Goal: Task Accomplishment & Management: Complete application form

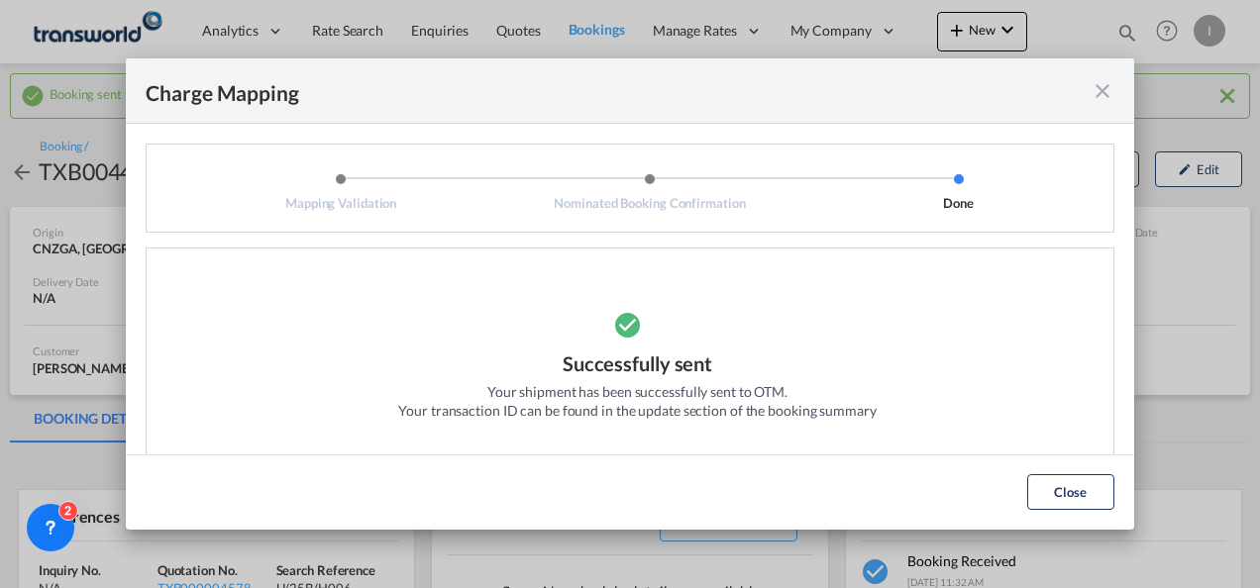
click at [1082, 497] on button "Close" at bounding box center [1070, 492] width 87 height 36
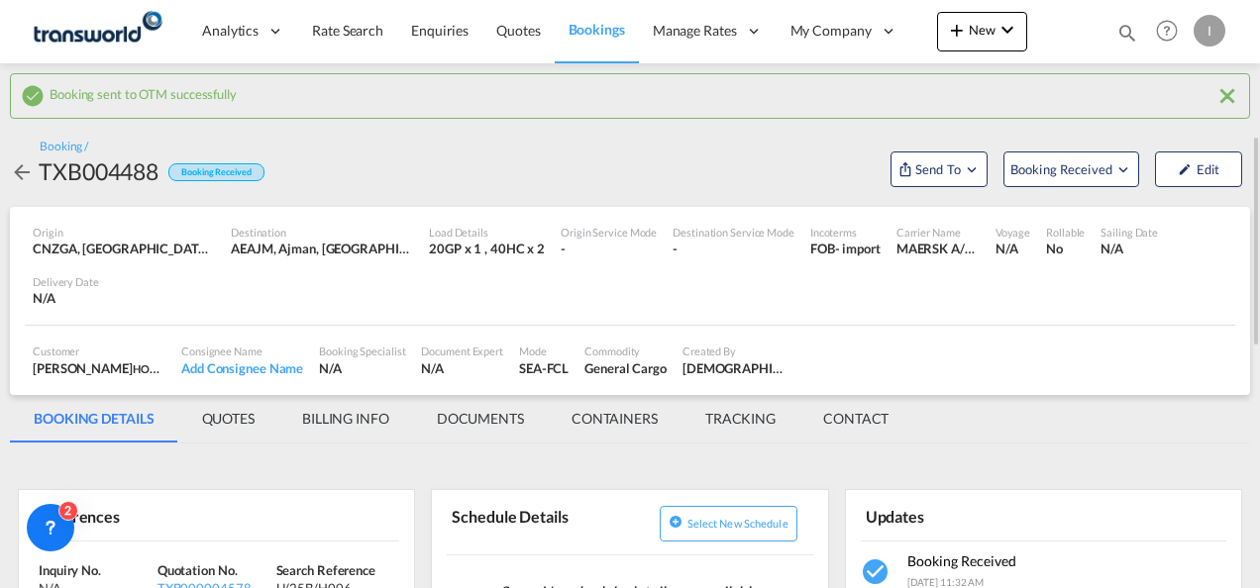
scroll to position [198, 0]
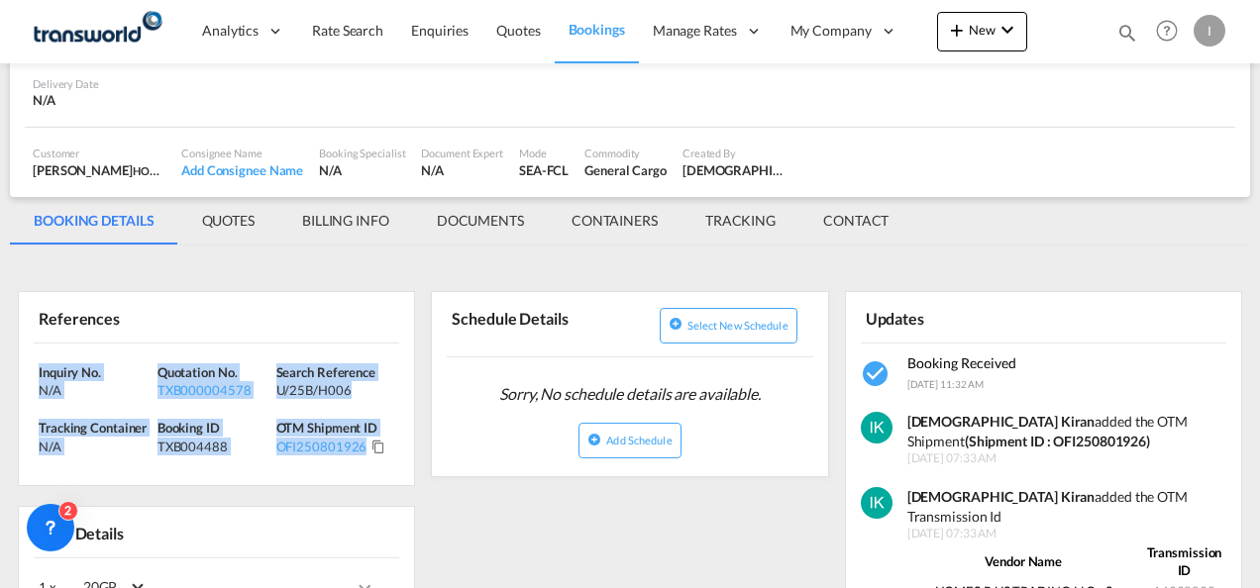
drag, startPoint x: 398, startPoint y: 450, endPoint x: -4, endPoint y: 371, distance: 409.7
click at [0, 371] on html "Analytics Reports Dashboard Rate Search Enquiries Quotes" at bounding box center [630, 294] width 1260 height 588
copy div "Inquiry No. N/A Quotation No. TXB000004578 Search Reference U/25B/H006 Tracking…"
click at [996, 22] on md-icon "icon-chevron-down" at bounding box center [1007, 30] width 24 height 24
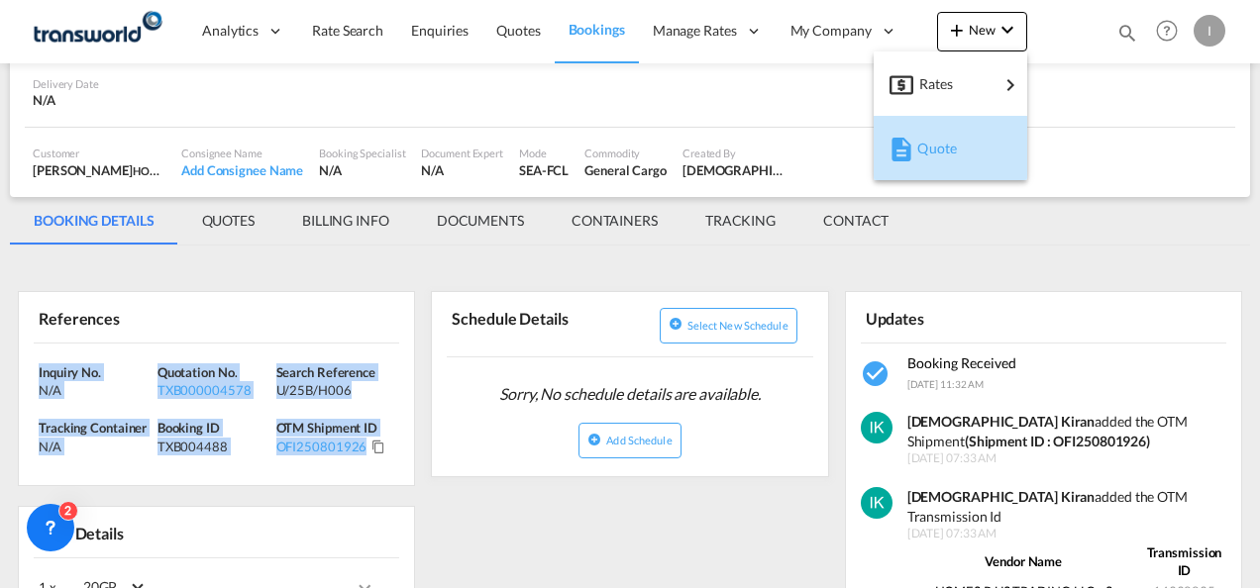
click at [927, 143] on span "Quote" at bounding box center [928, 149] width 22 height 40
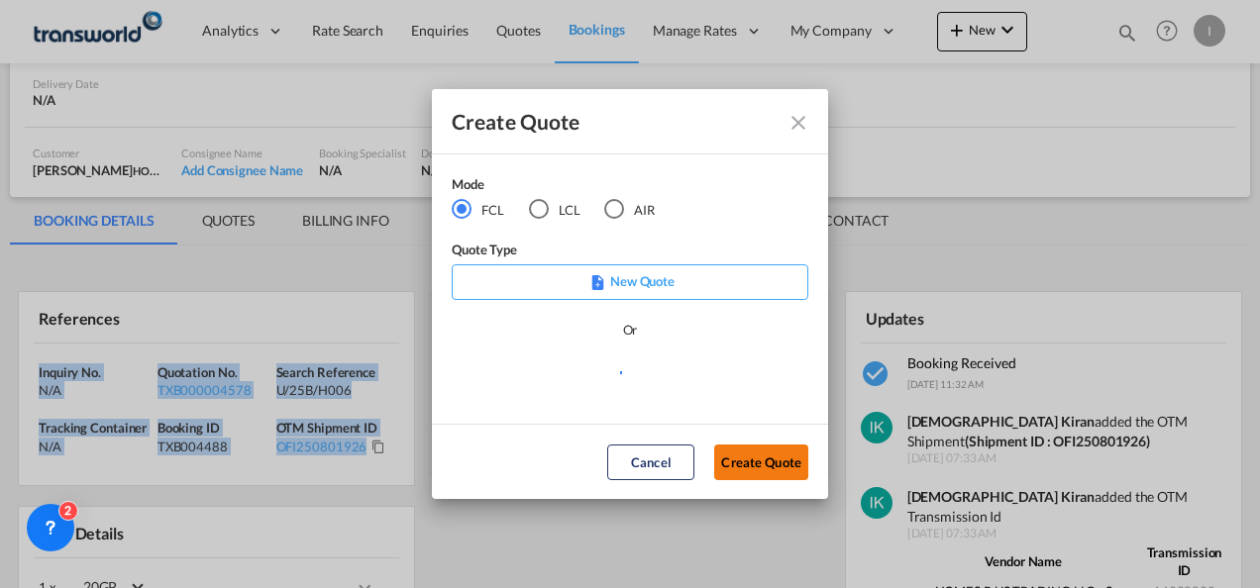
click at [741, 455] on button "Create Quote" at bounding box center [761, 463] width 94 height 36
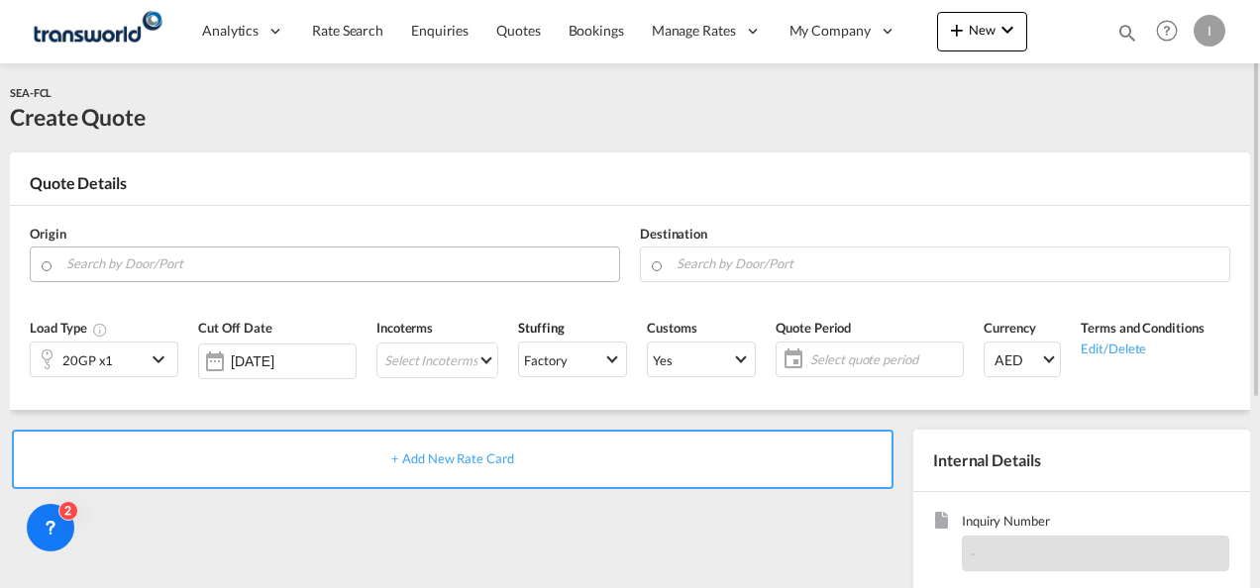
click at [390, 260] on input "Search by Door/Port" at bounding box center [337, 264] width 543 height 35
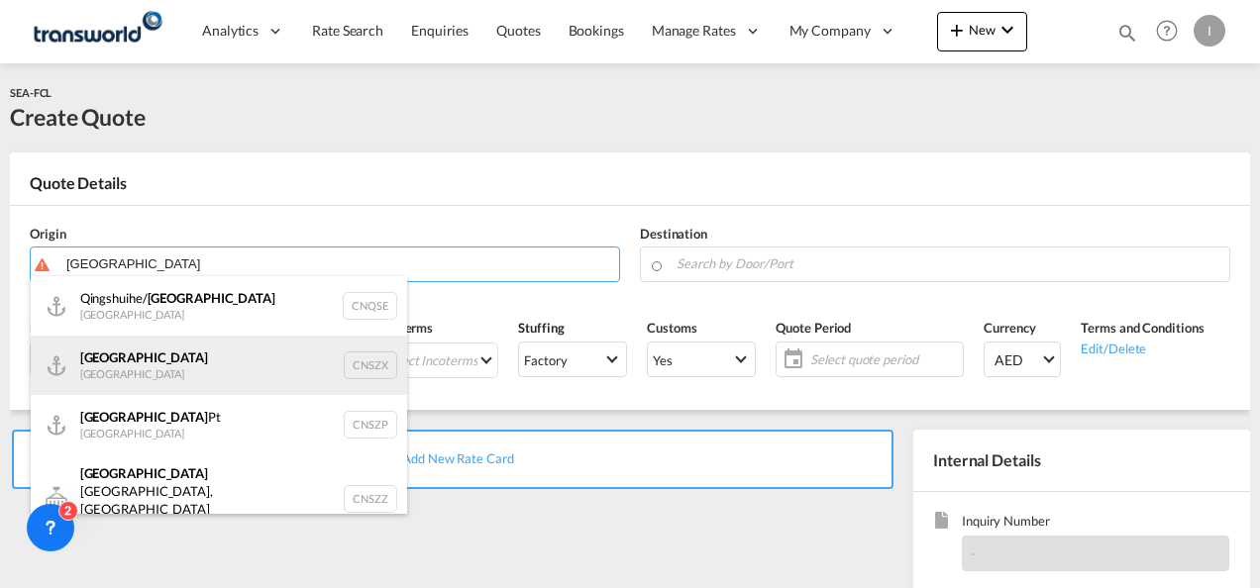
click at [148, 371] on div "Shenzhen [GEOGRAPHIC_DATA] CNSZX" at bounding box center [219, 365] width 376 height 59
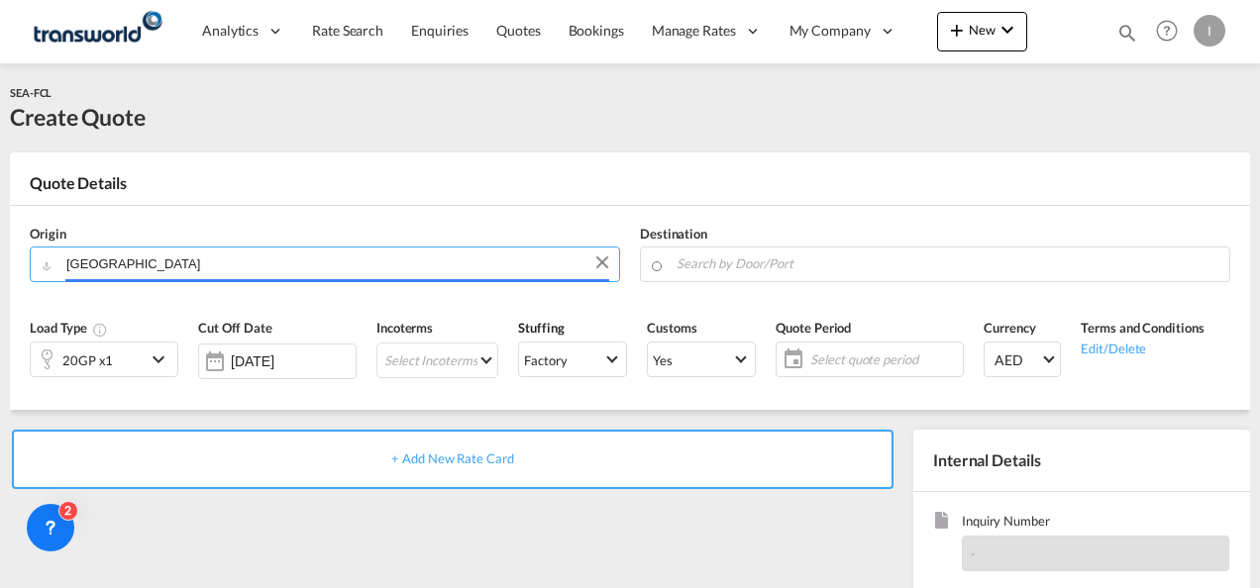
type input "[GEOGRAPHIC_DATA], CNSZX"
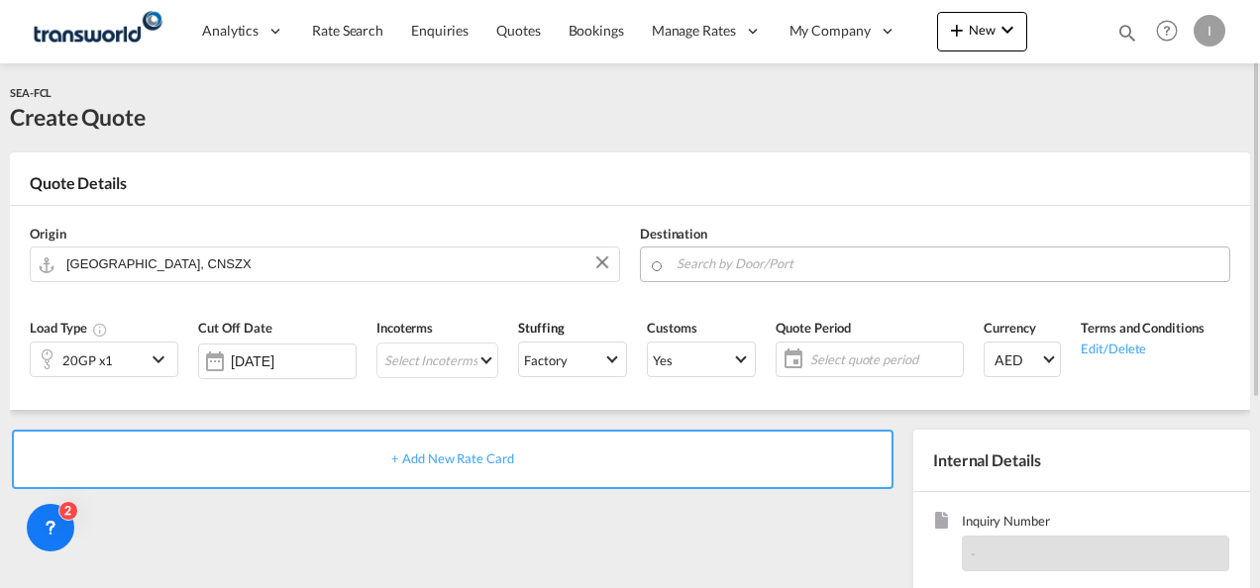
click at [691, 277] on md-autocomplete at bounding box center [947, 265] width 544 height 36
click at [693, 260] on input "Search by Door/Port" at bounding box center [947, 264] width 543 height 35
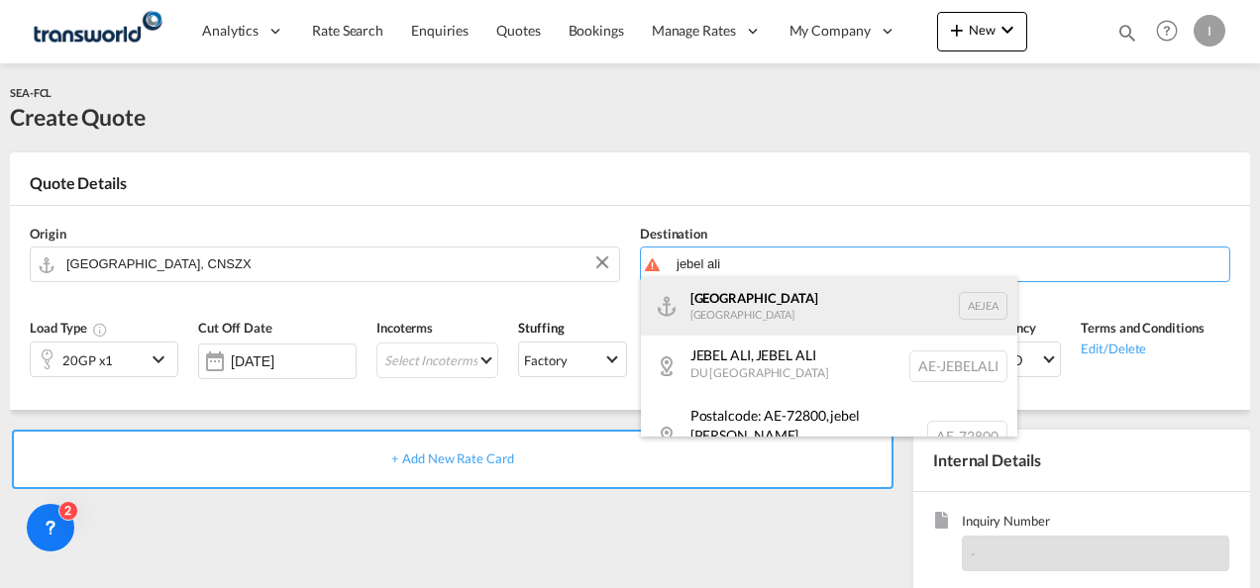
click at [719, 310] on div "[GEOGRAPHIC_DATA] [GEOGRAPHIC_DATA]" at bounding box center [829, 305] width 376 height 59
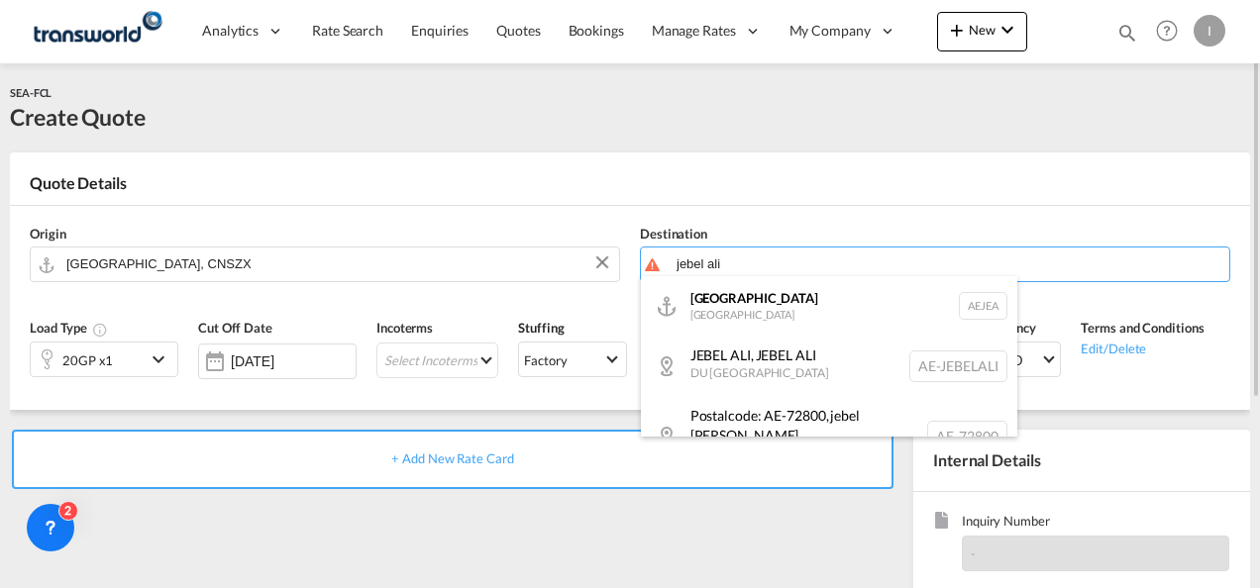
type input "[GEOGRAPHIC_DATA], [GEOGRAPHIC_DATA]"
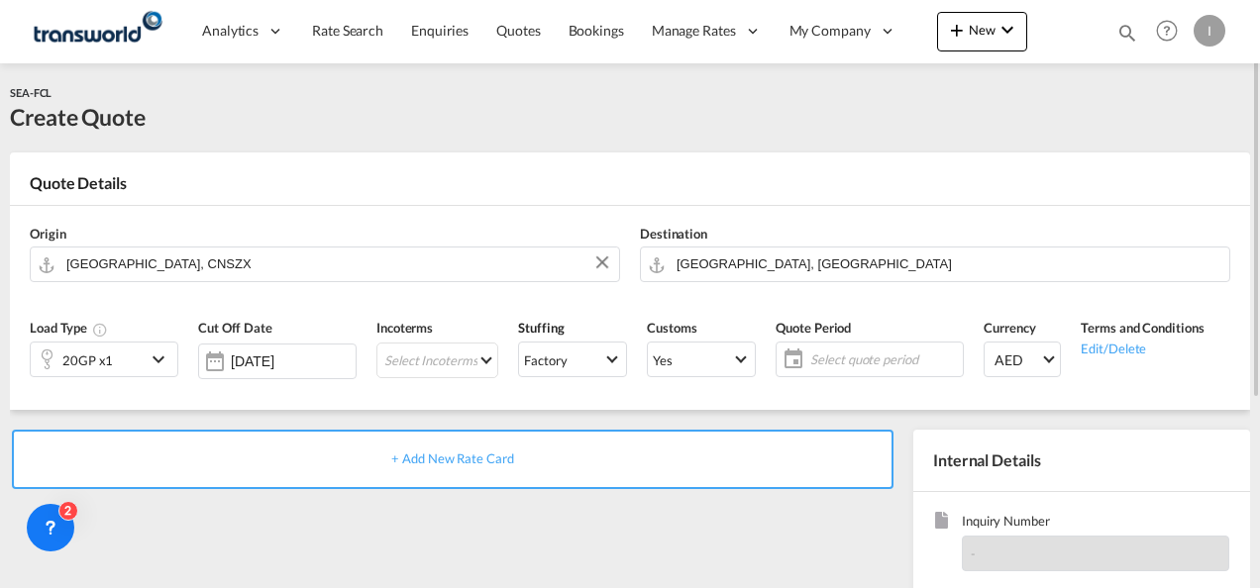
click at [61, 363] on div at bounding box center [47, 360] width 32 height 40
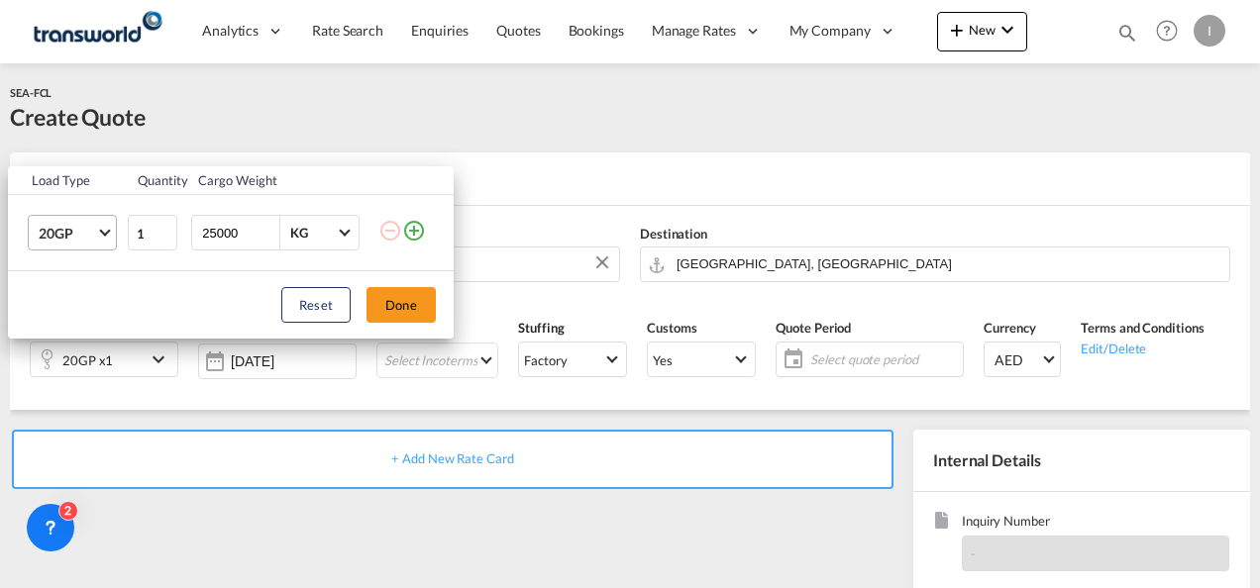
click at [109, 242] on md-select-value "20GP" at bounding box center [76, 233] width 79 height 34
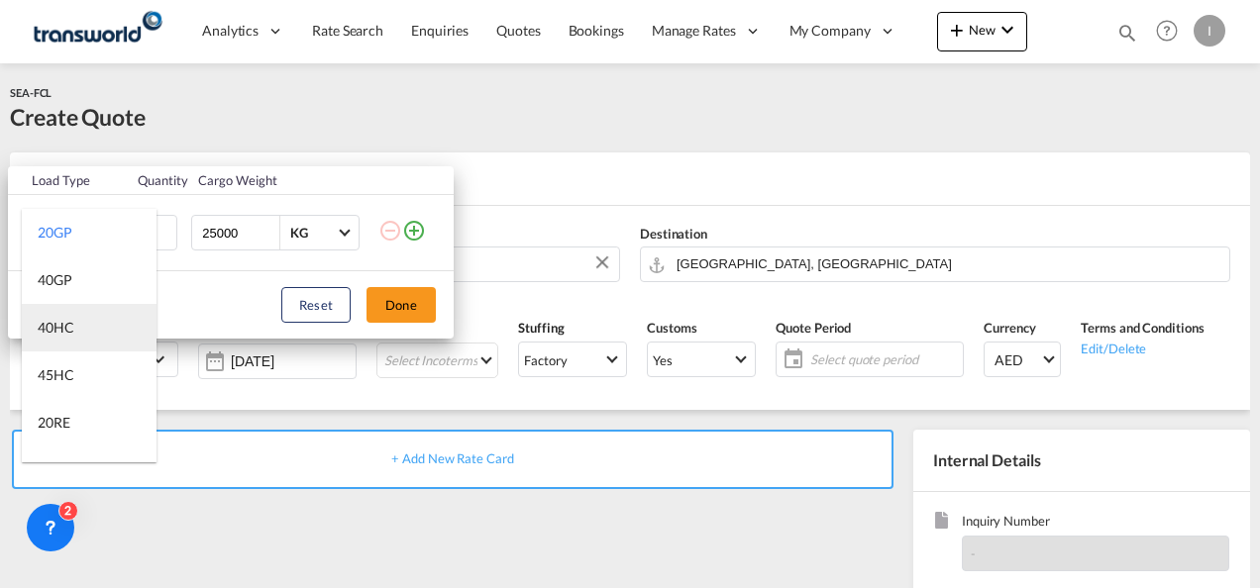
click at [66, 319] on div "40HC" at bounding box center [56, 328] width 37 height 20
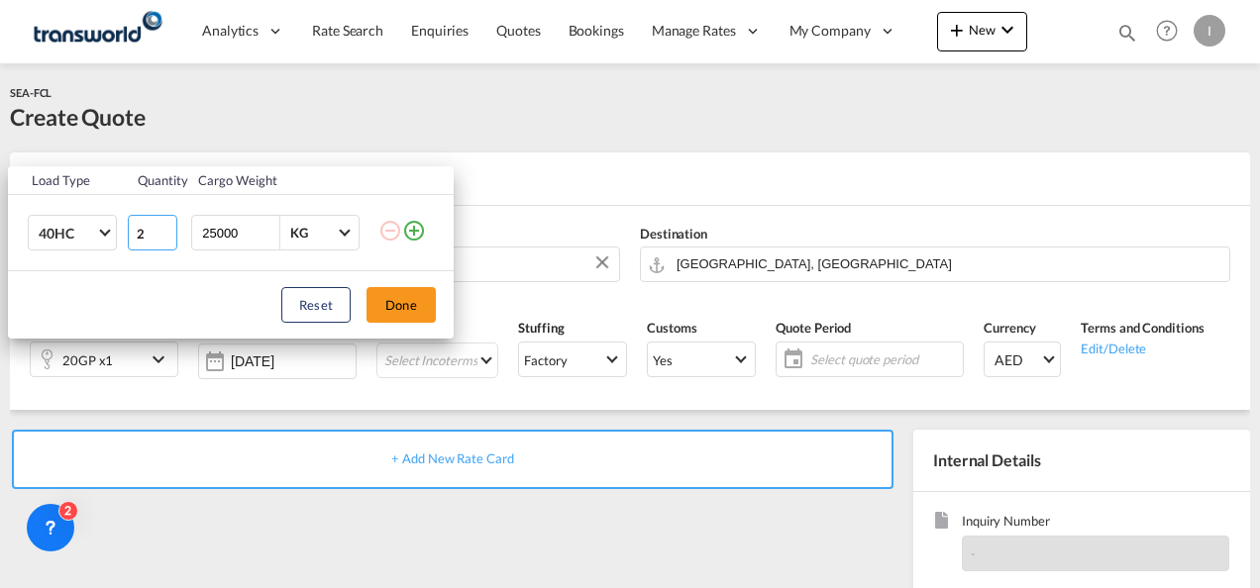
type input "2"
click at [170, 232] on input "2" at bounding box center [153, 233] width 50 height 36
click at [431, 296] on button "Done" at bounding box center [400, 305] width 69 height 36
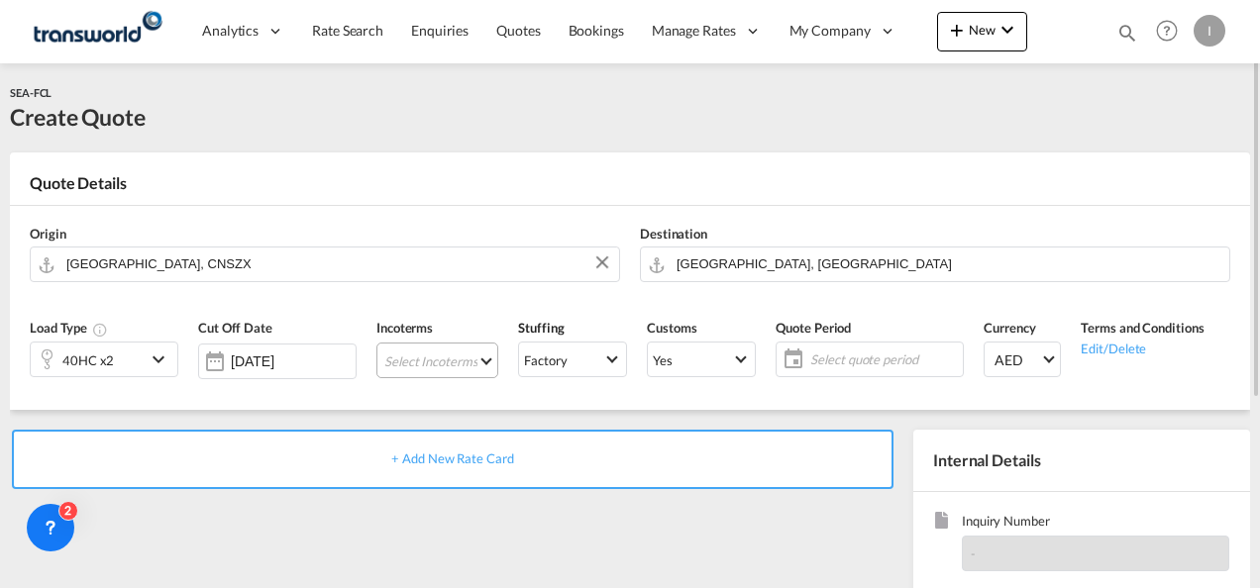
click at [412, 363] on md-select "Select Incoterms CPT - export Carrier Paid to DPU - export Delivery at Place Un…" at bounding box center [437, 361] width 122 height 36
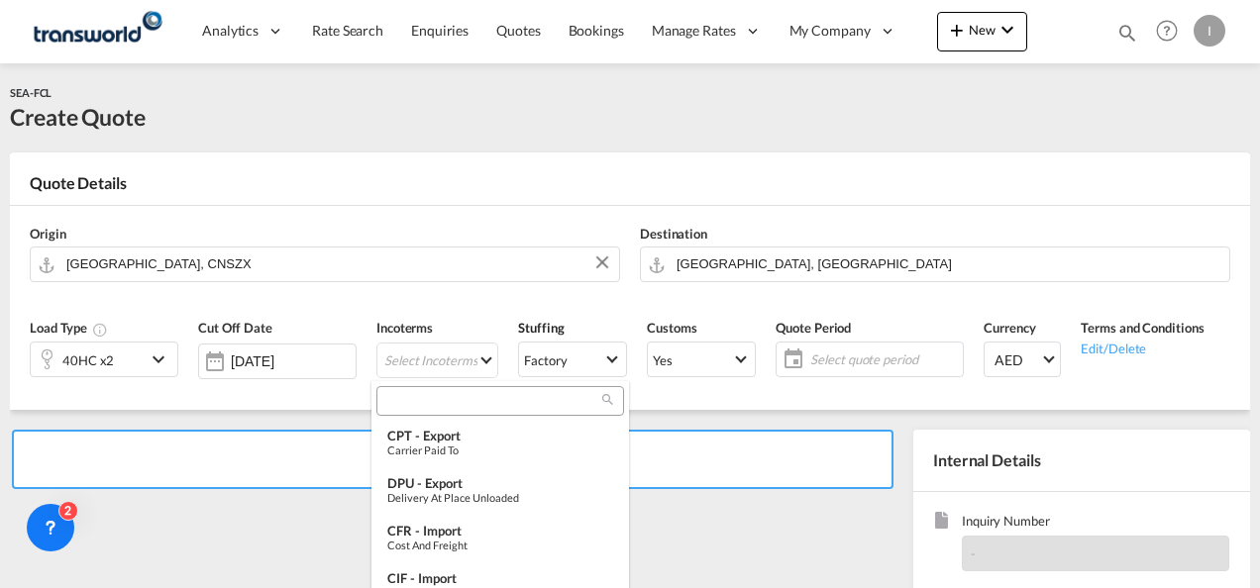
click at [401, 399] on input "search" at bounding box center [492, 401] width 220 height 18
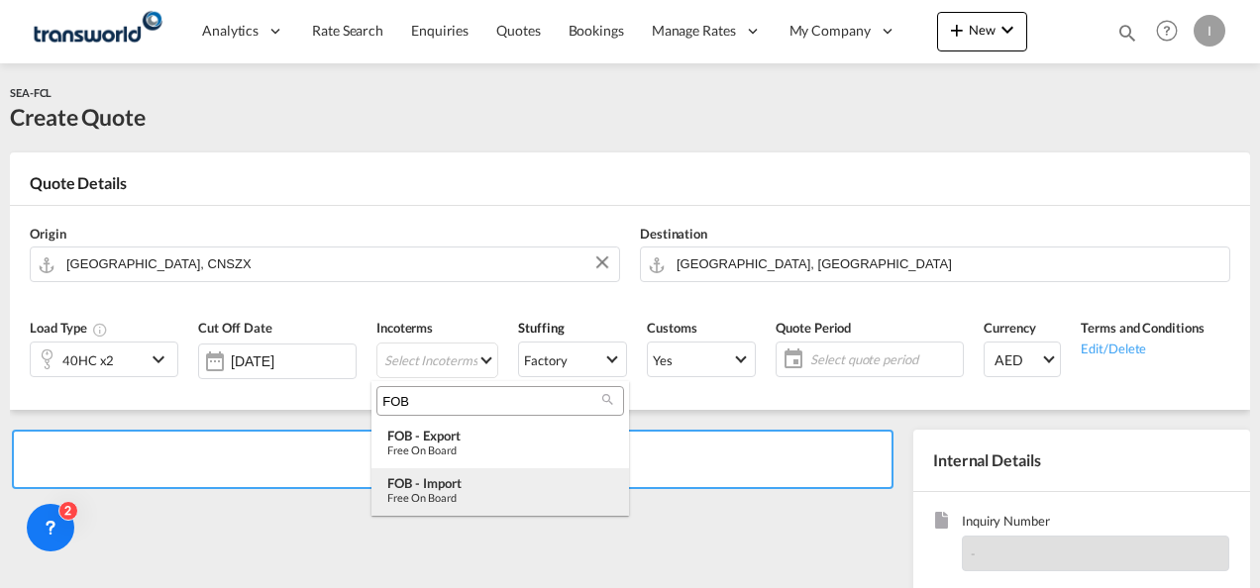
type input "FOB"
click at [438, 477] on div "FOB - import" at bounding box center [500, 483] width 226 height 16
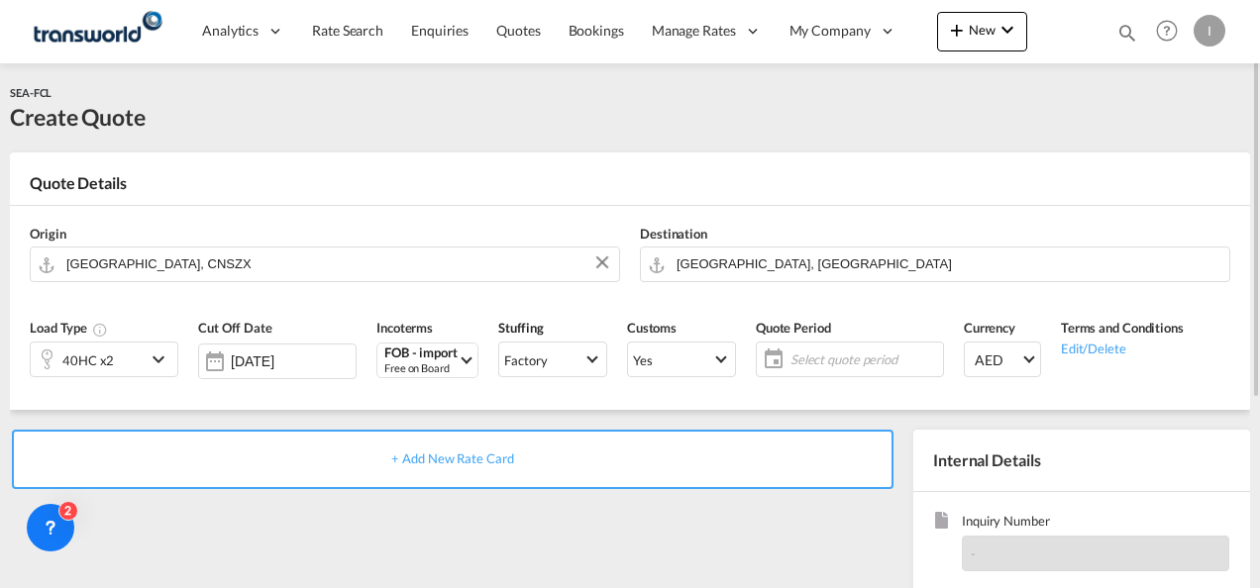
click at [857, 364] on span "Select quote period" at bounding box center [864, 360] width 148 height 18
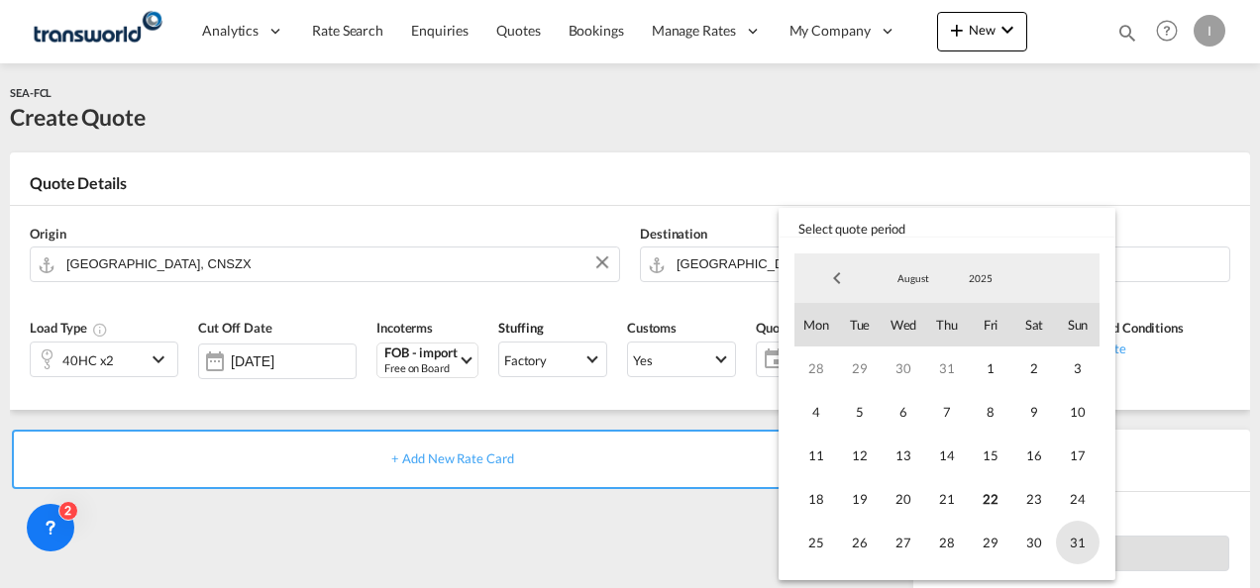
click at [1086, 542] on span "31" at bounding box center [1078, 543] width 44 height 44
click at [758, 524] on md-backdrop at bounding box center [630, 294] width 1260 height 588
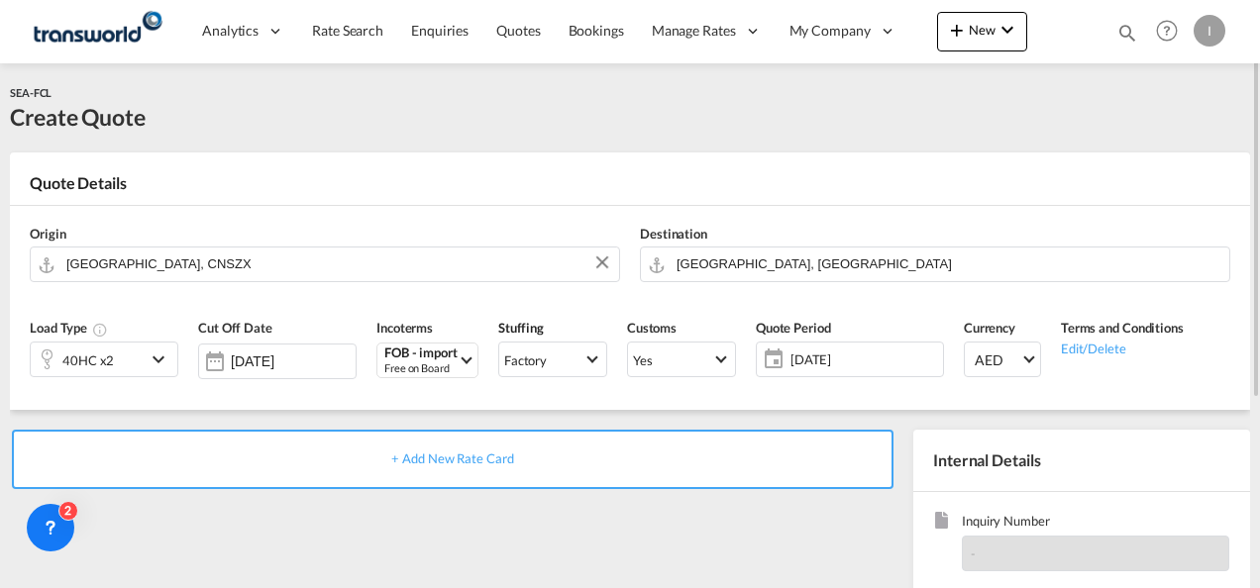
scroll to position [198, 0]
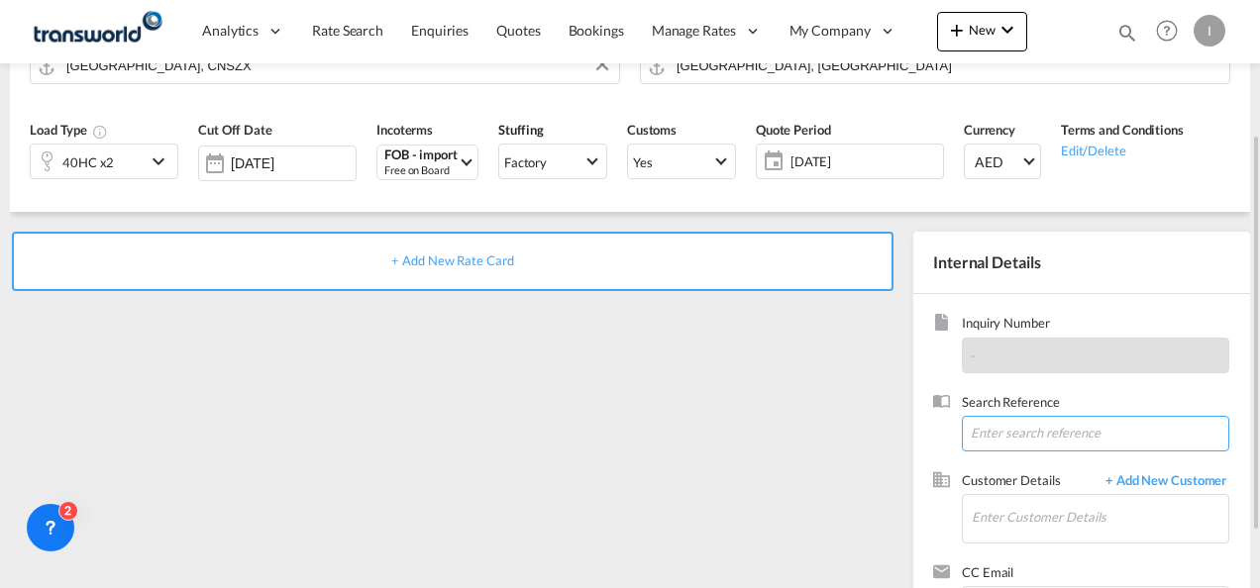
click at [1037, 426] on input at bounding box center [1095, 434] width 267 height 36
paste input "TWI 21580"
type input "TWI 21580"
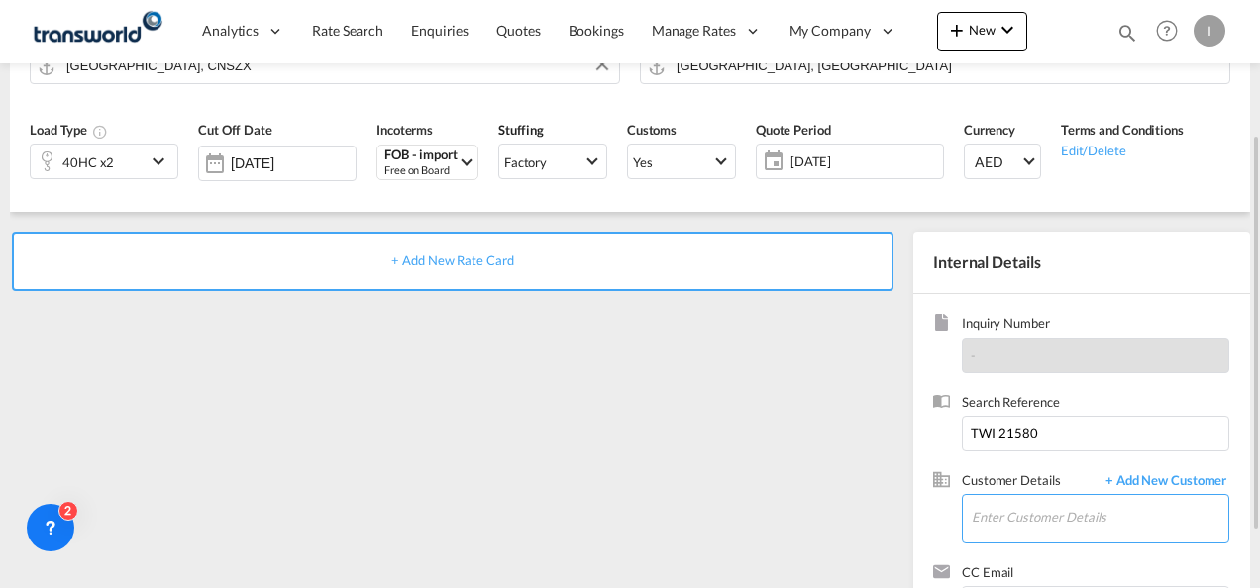
click at [998, 504] on input "Enter Customer Details" at bounding box center [1100, 517] width 257 height 45
type input "H"
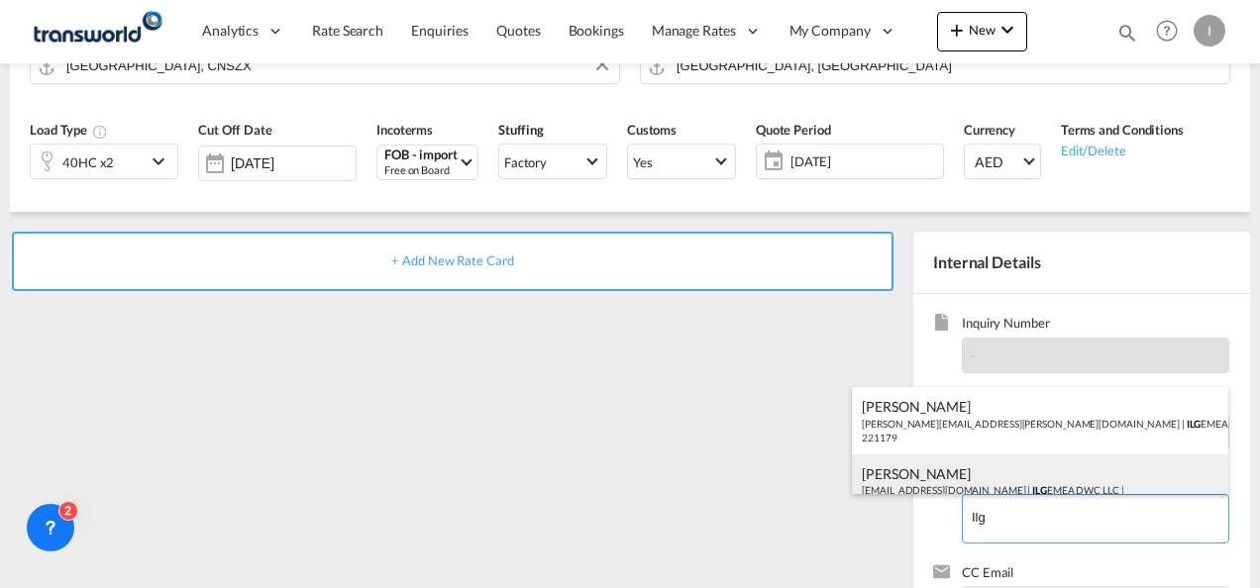
click at [937, 469] on div "[PERSON_NAME] [EMAIL_ADDRESS][DOMAIN_NAME] | ILG EMEA DWC LLC | 221179" at bounding box center [1040, 488] width 376 height 67
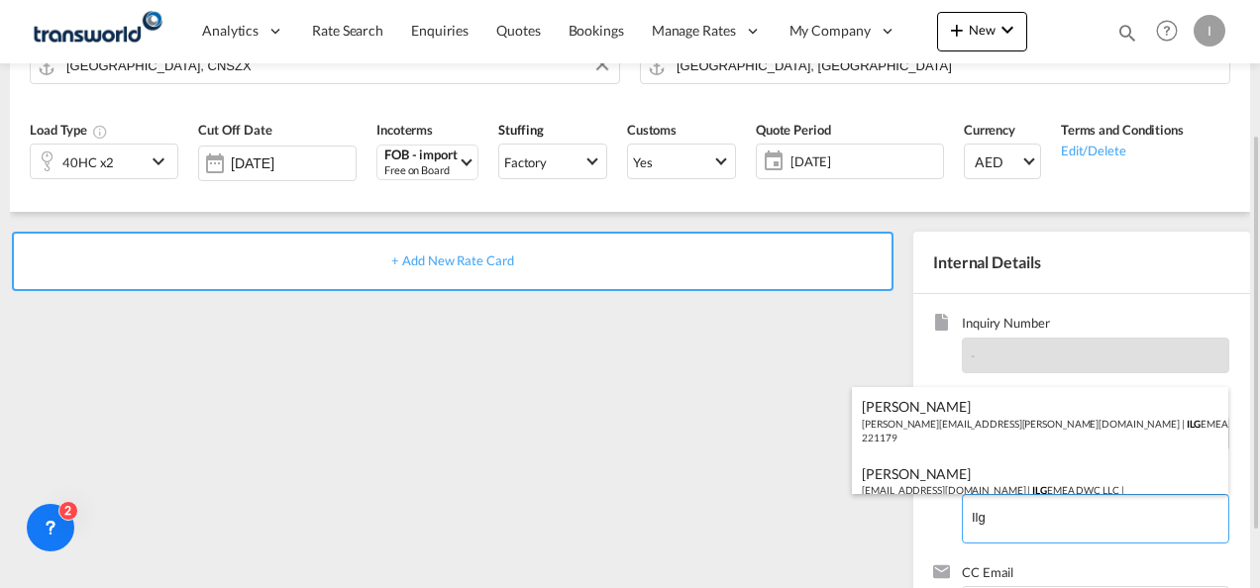
type input "ILG EMEA DWC LLC, [PERSON_NAME], [EMAIL_ADDRESS][DOMAIN_NAME]"
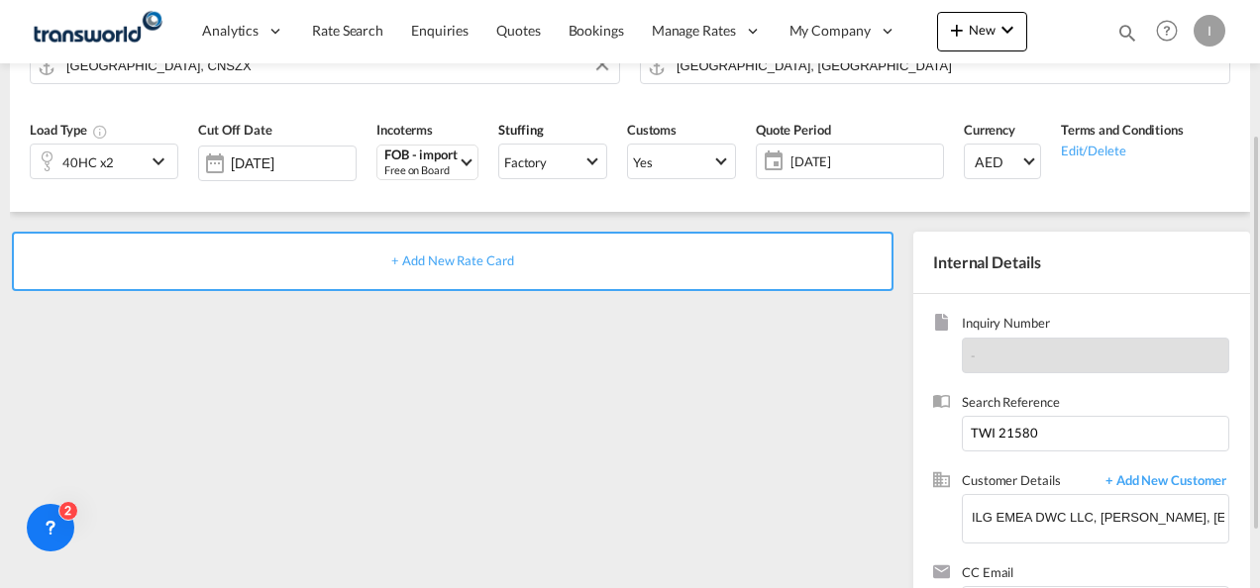
click at [389, 254] on div "+ Add New Rate Card" at bounding box center [453, 261] width 882 height 59
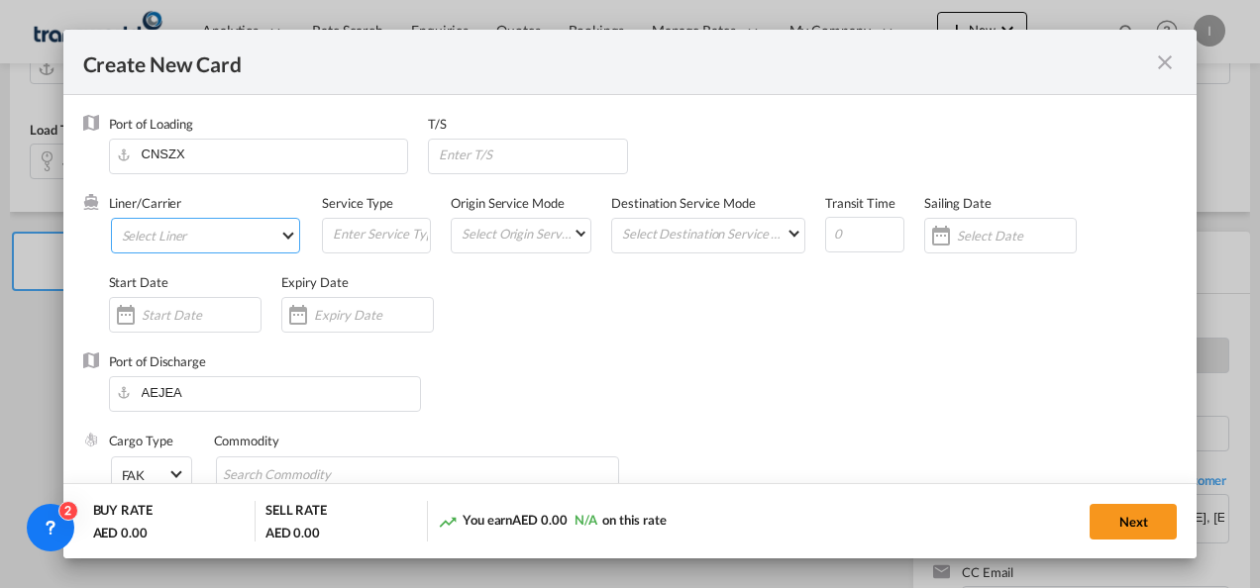
click at [233, 240] on md-select "Select Liner 2HM LOGISTICS D.O.O 2HM LOGISTICS D.O.O. / TDWC-CAPODISTRI 2HM LOG…" at bounding box center [206, 236] width 190 height 36
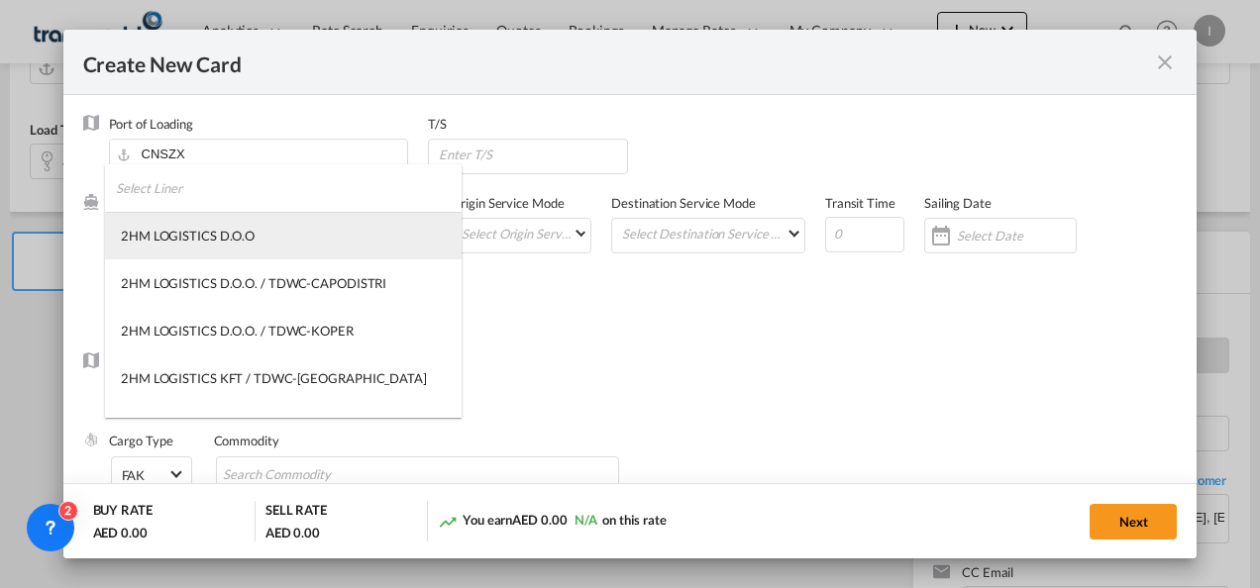
type input "Basic Ocean Freight"
select select "per equipment"
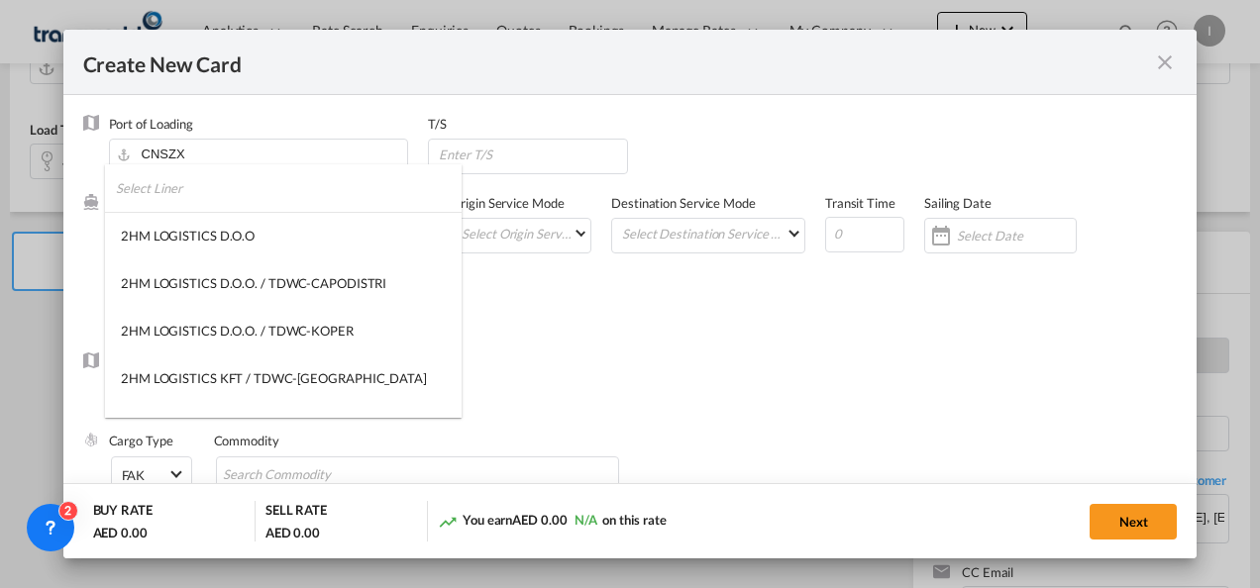
click at [160, 189] on input "search" at bounding box center [289, 188] width 346 height 48
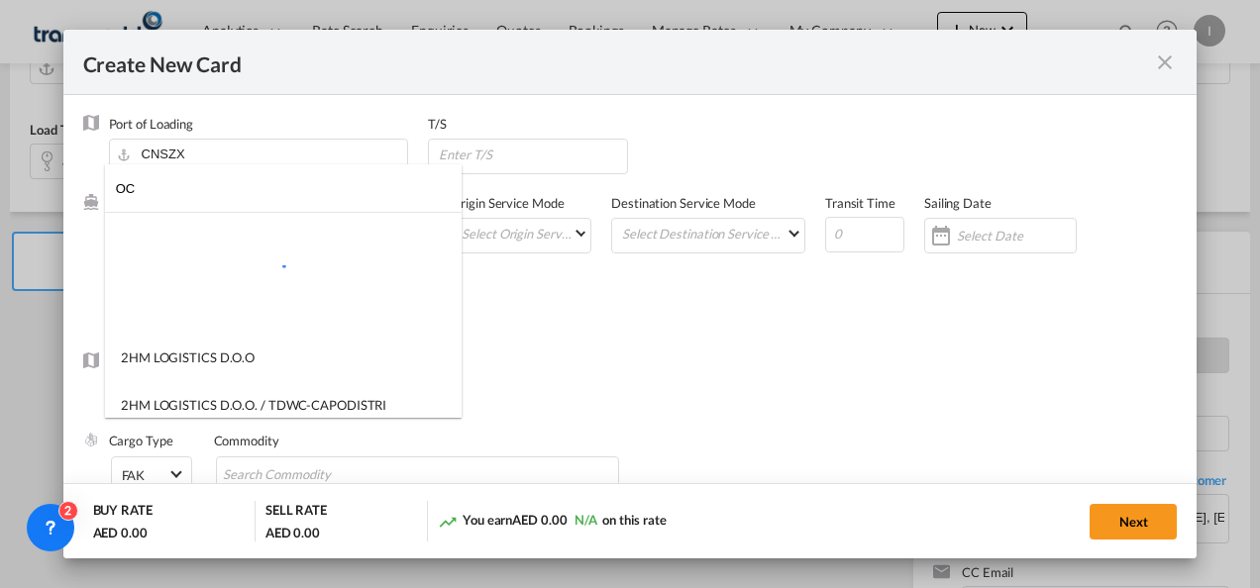
type input "O"
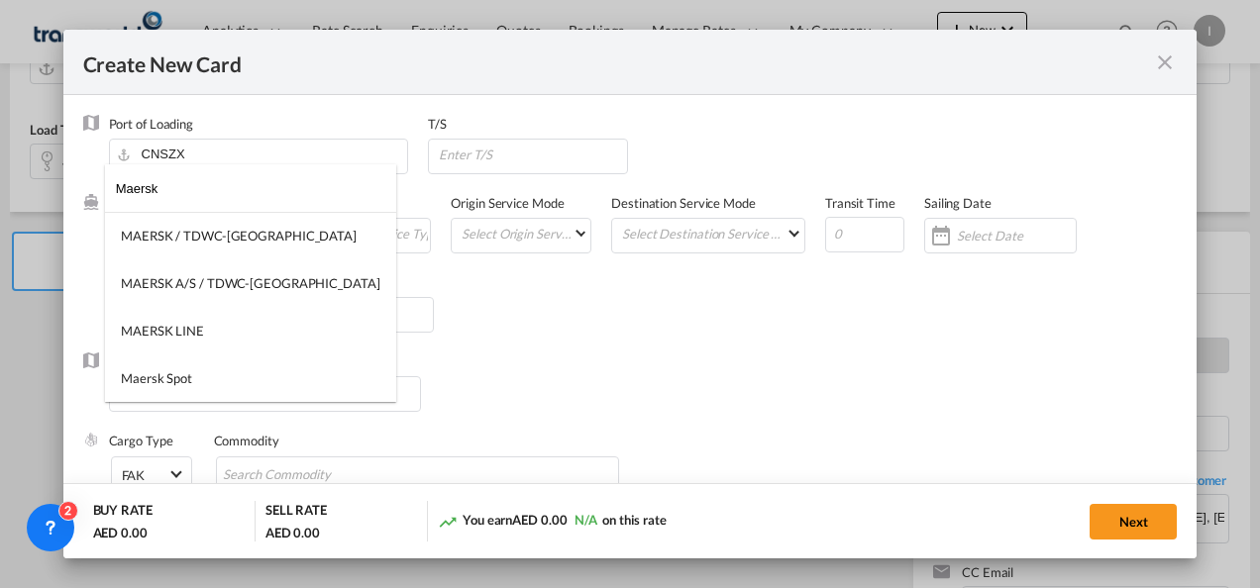
type input "Maersk"
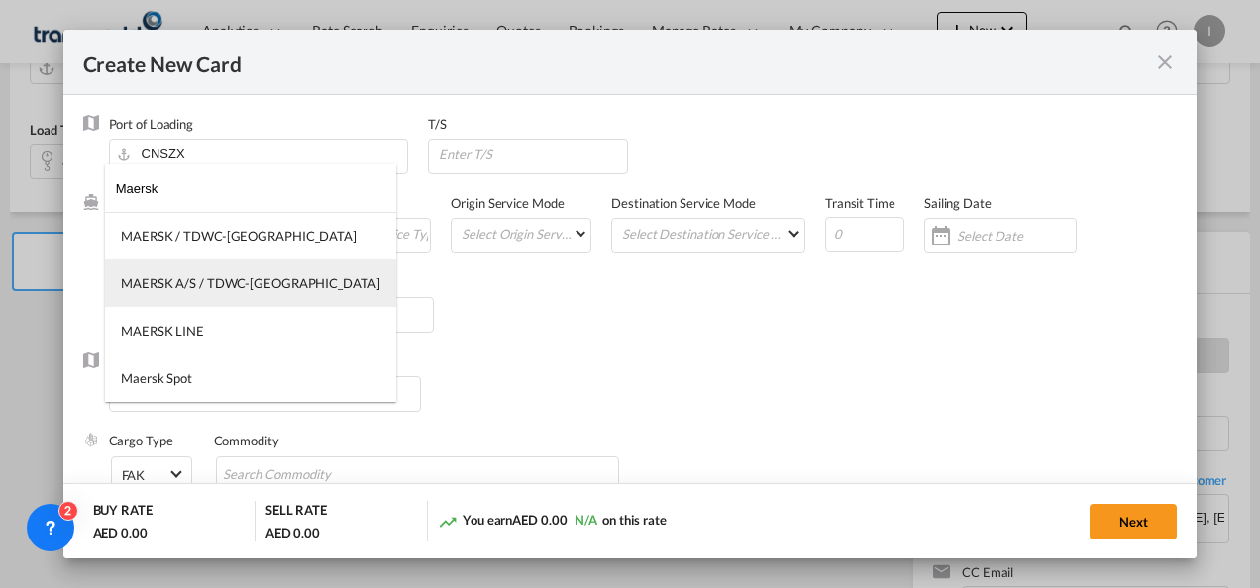
click at [185, 281] on div "MAERSK A/S / TDWC-[GEOGRAPHIC_DATA]" at bounding box center [250, 283] width 259 height 18
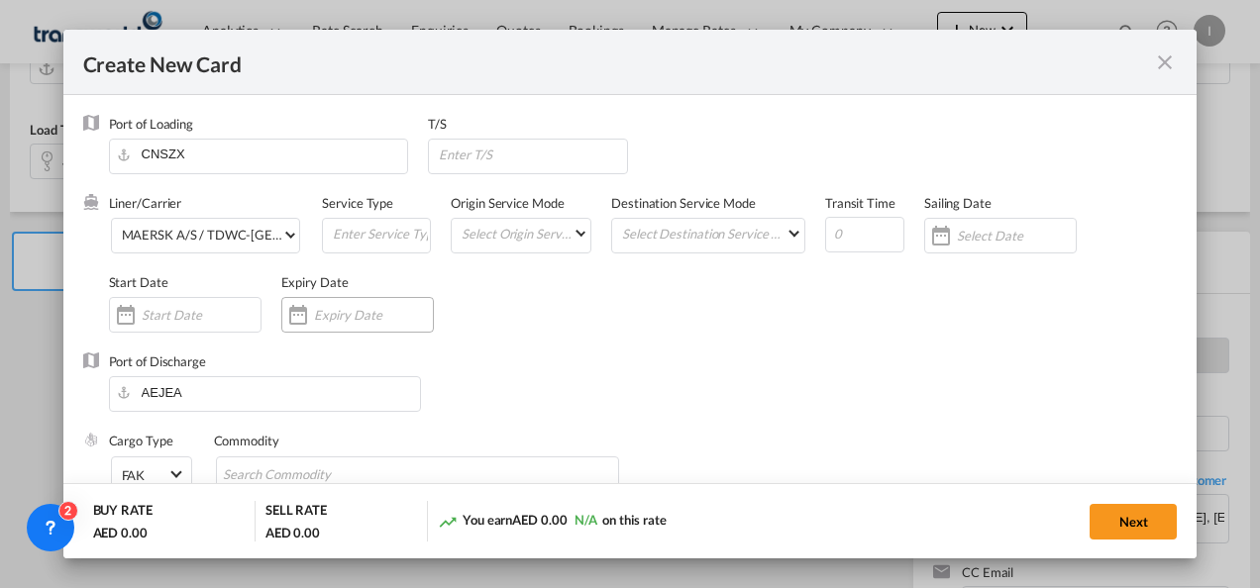
click at [318, 321] on input "Create New Card ..." at bounding box center [373, 315] width 119 height 16
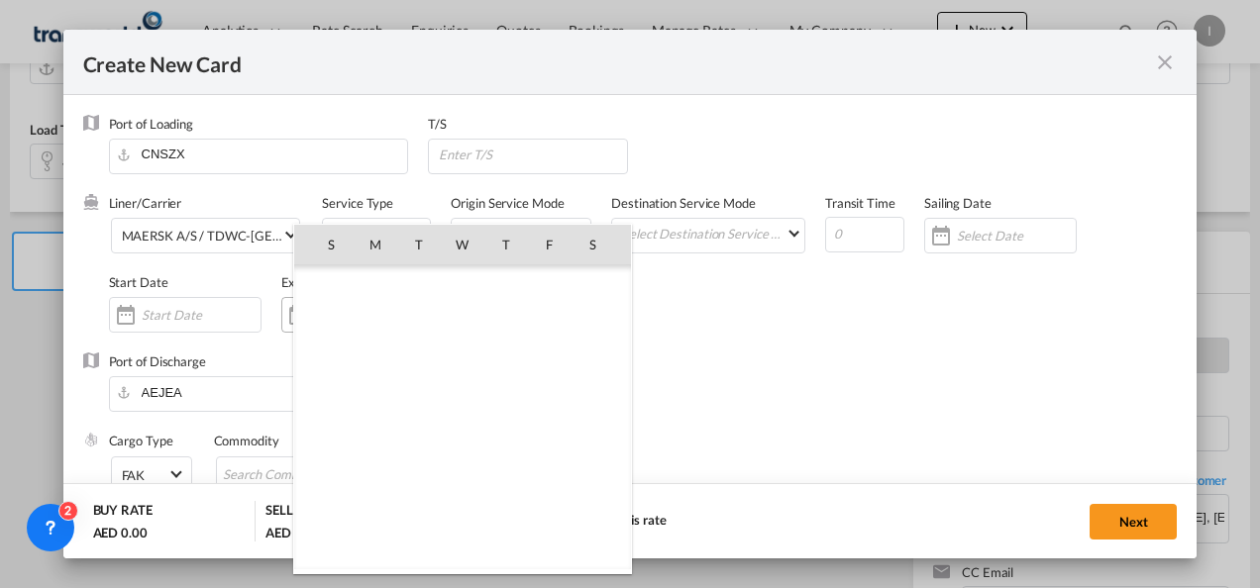
scroll to position [458536, 0]
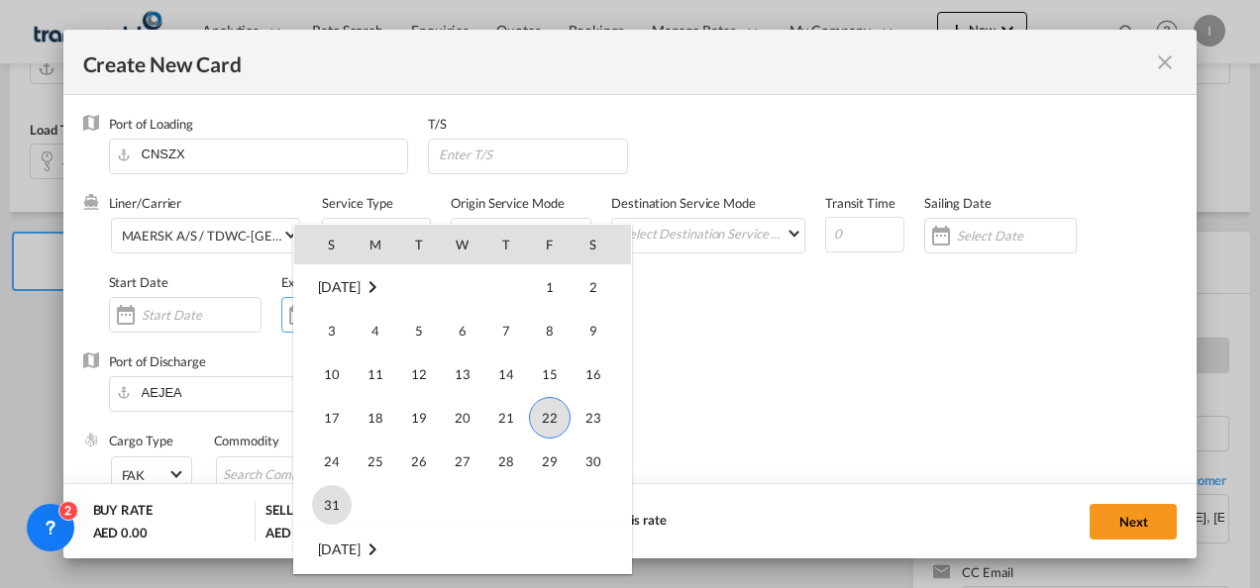
click at [323, 492] on span "31" at bounding box center [332, 505] width 40 height 40
type input "[DATE]"
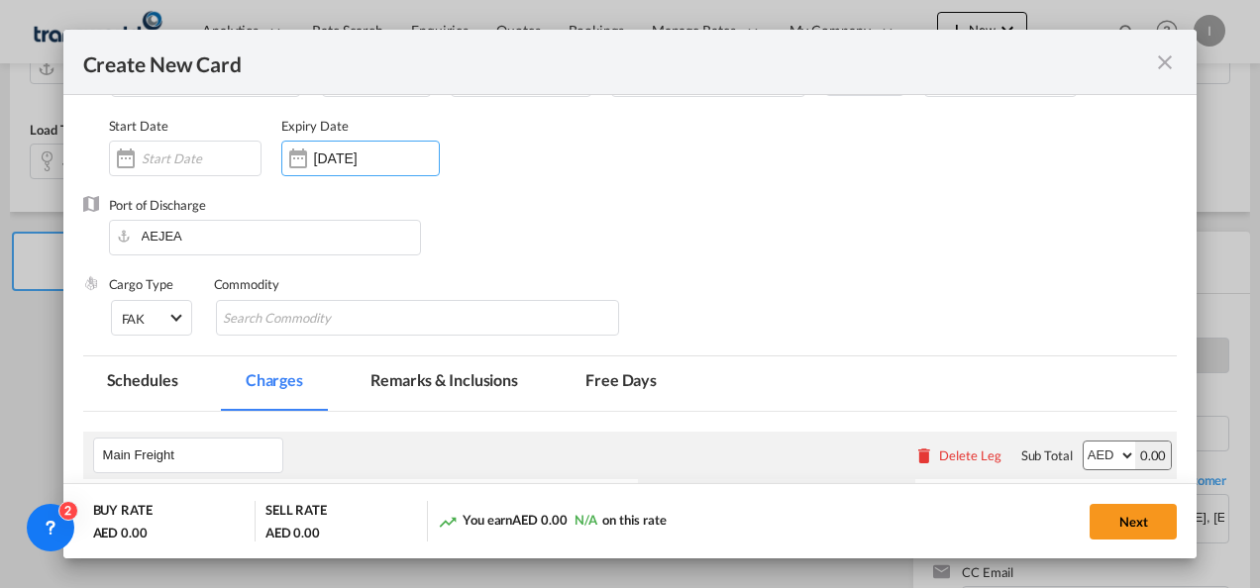
scroll to position [198, 0]
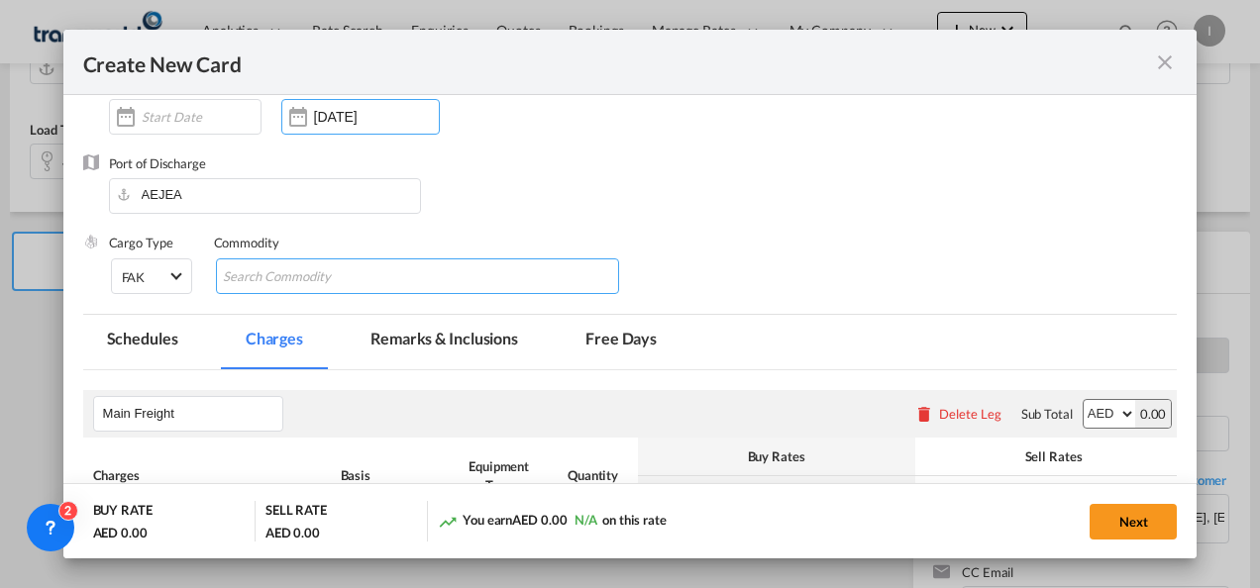
click at [249, 275] on input "Search Commodity" at bounding box center [313, 277] width 181 height 32
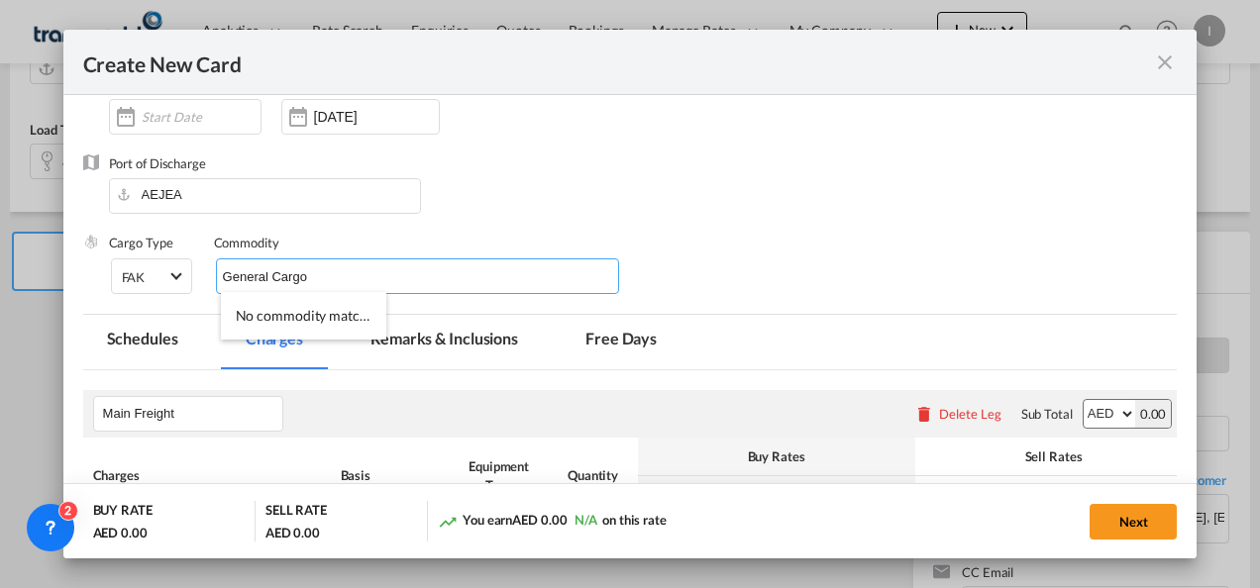
type input "General Cargo"
click at [674, 196] on div "Port of Discharge [GEOGRAPHIC_DATA]" at bounding box center [630, 194] width 1094 height 79
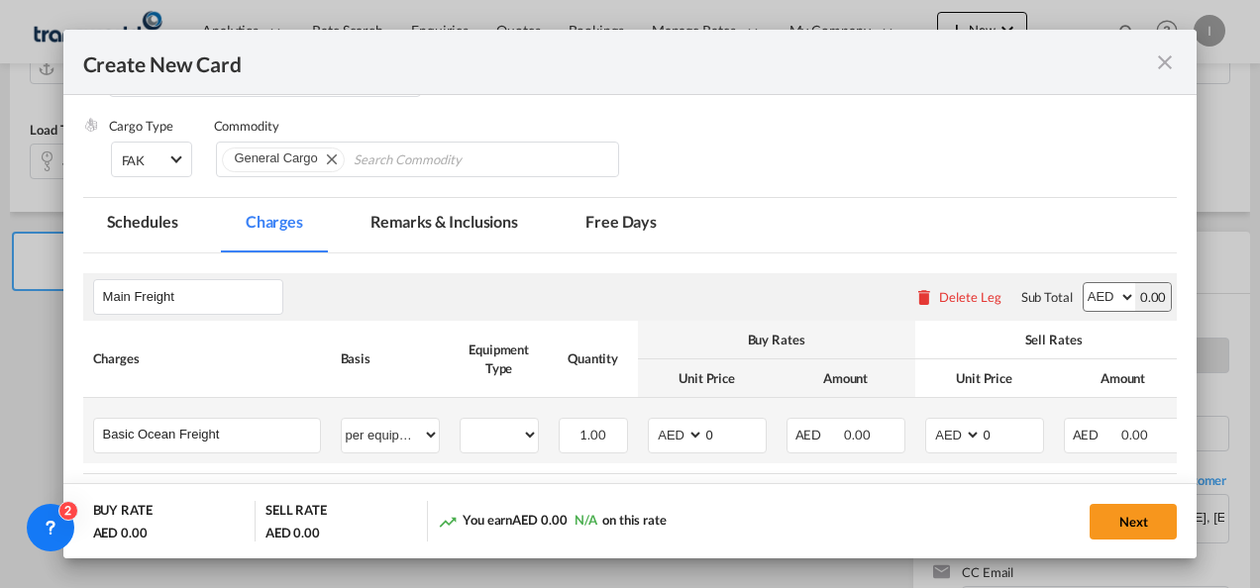
scroll to position [396, 0]
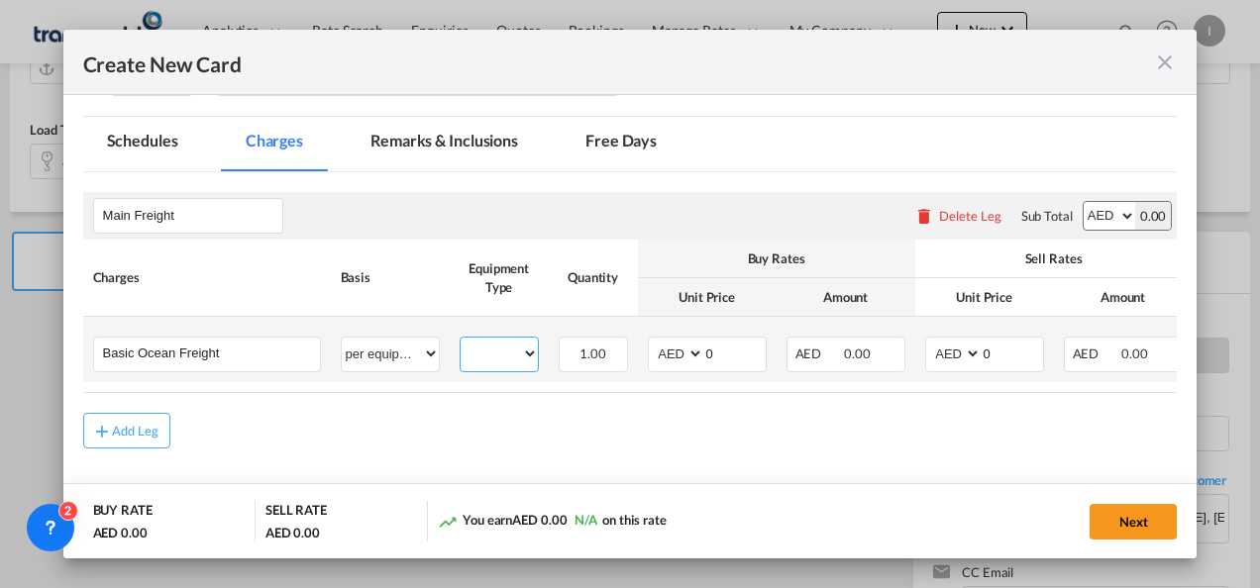
click at [483, 351] on select "40HC" at bounding box center [499, 354] width 77 height 27
click at [461, 341] on select "40HC" at bounding box center [499, 354] width 77 height 27
click at [499, 355] on select "40HC" at bounding box center [499, 354] width 77 height 27
select select "40HC"
click at [461, 341] on select "40HC" at bounding box center [499, 354] width 77 height 27
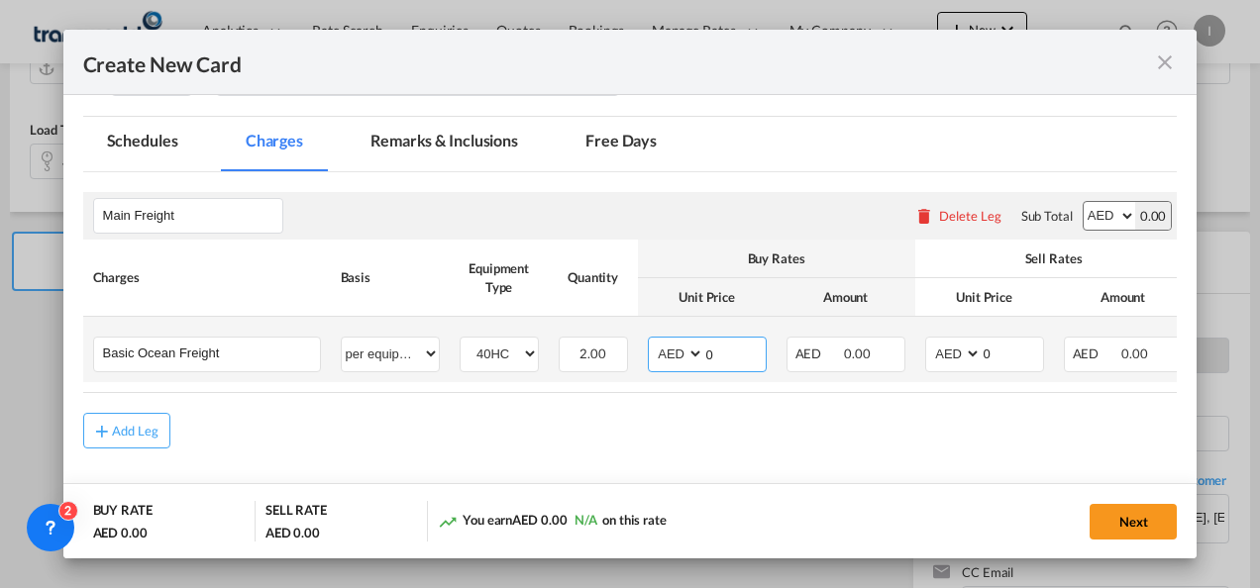
drag, startPoint x: 742, startPoint y: 353, endPoint x: 707, endPoint y: 356, distance: 34.8
click at [707, 356] on input "0" at bounding box center [734, 353] width 61 height 30
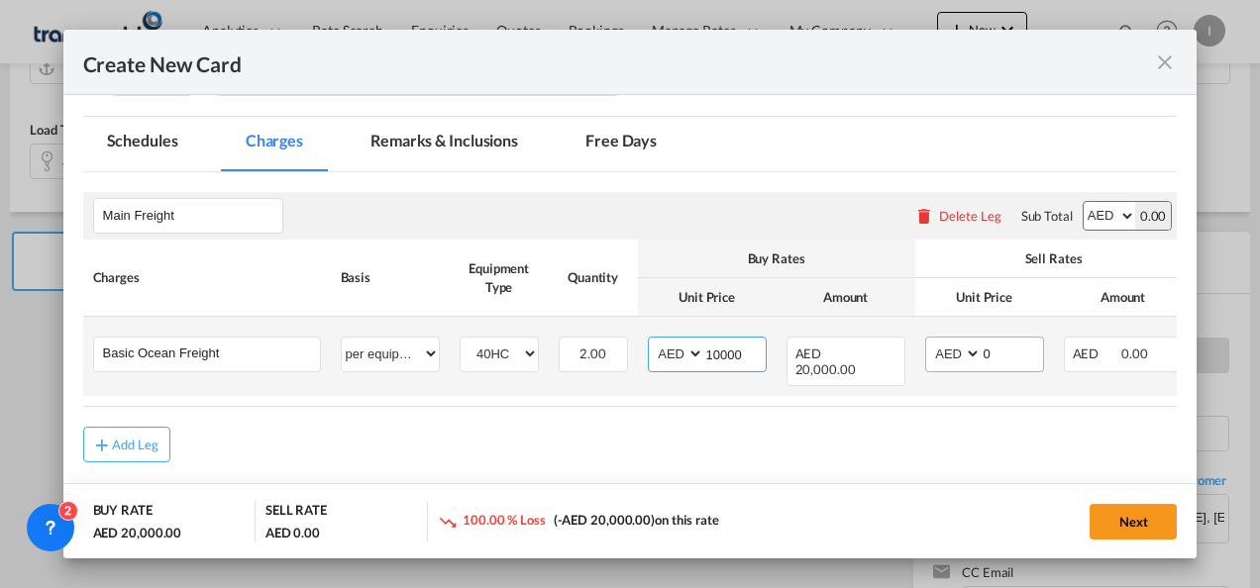
type input "10000"
drag, startPoint x: 1008, startPoint y: 349, endPoint x: 973, endPoint y: 349, distance: 35.7
click at [973, 349] on md-input-container "AED AFN ALL AMD ANG AOA ARS AUD AWG AZN BAM BBD BDT BGN BHD BIF BMD BND [PERSON…" at bounding box center [984, 355] width 119 height 36
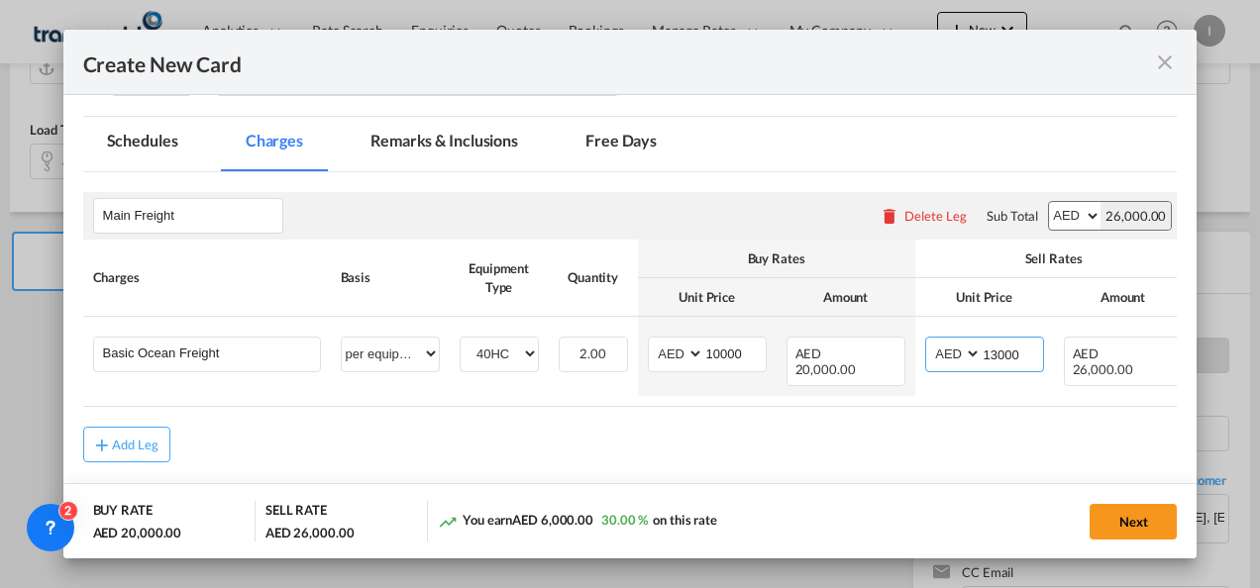
type input "13000"
click at [829, 438] on div "Add Leg" at bounding box center [630, 445] width 1094 height 36
click at [1105, 523] on button "Next" at bounding box center [1133, 522] width 87 height 36
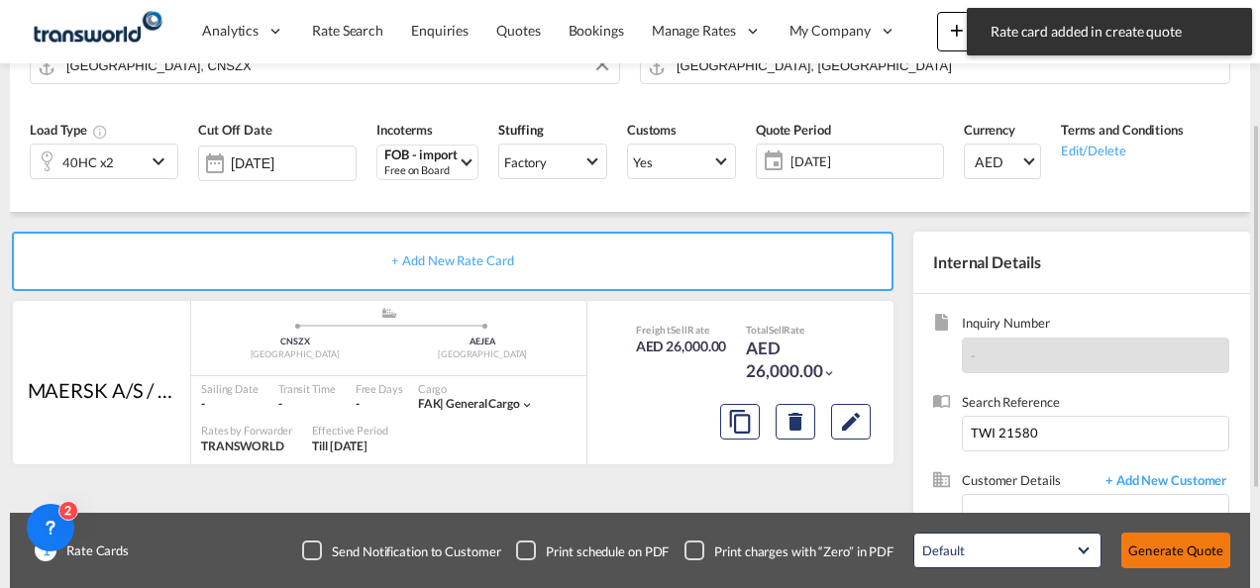
click at [1145, 546] on button "Generate Quote" at bounding box center [1175, 551] width 109 height 36
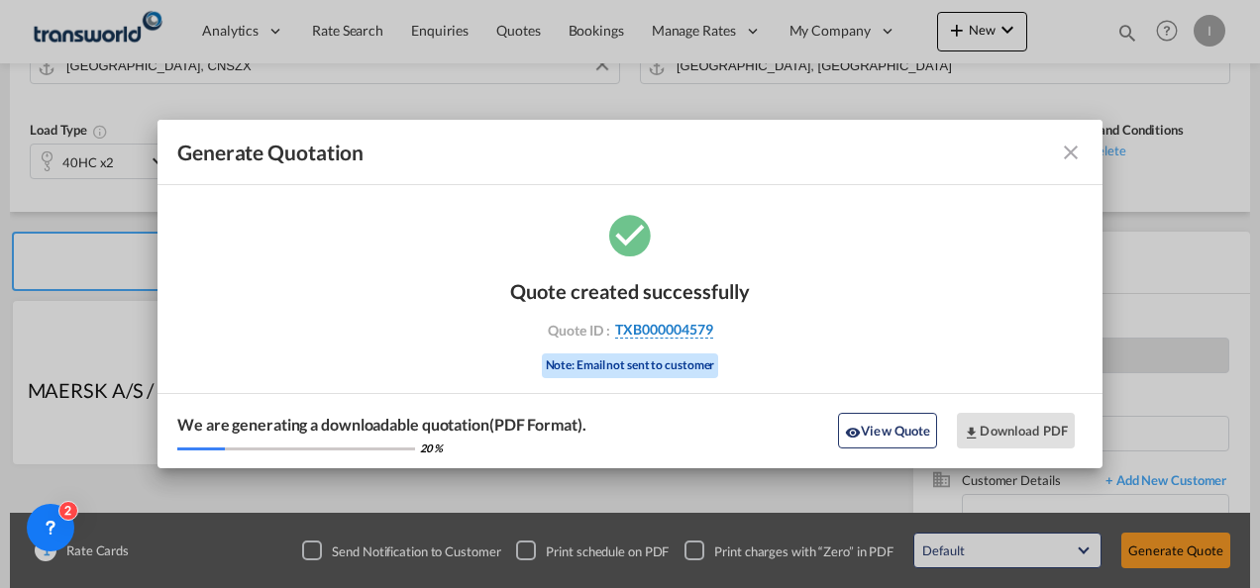
click at [681, 325] on span "TXB000004579" at bounding box center [664, 330] width 98 height 18
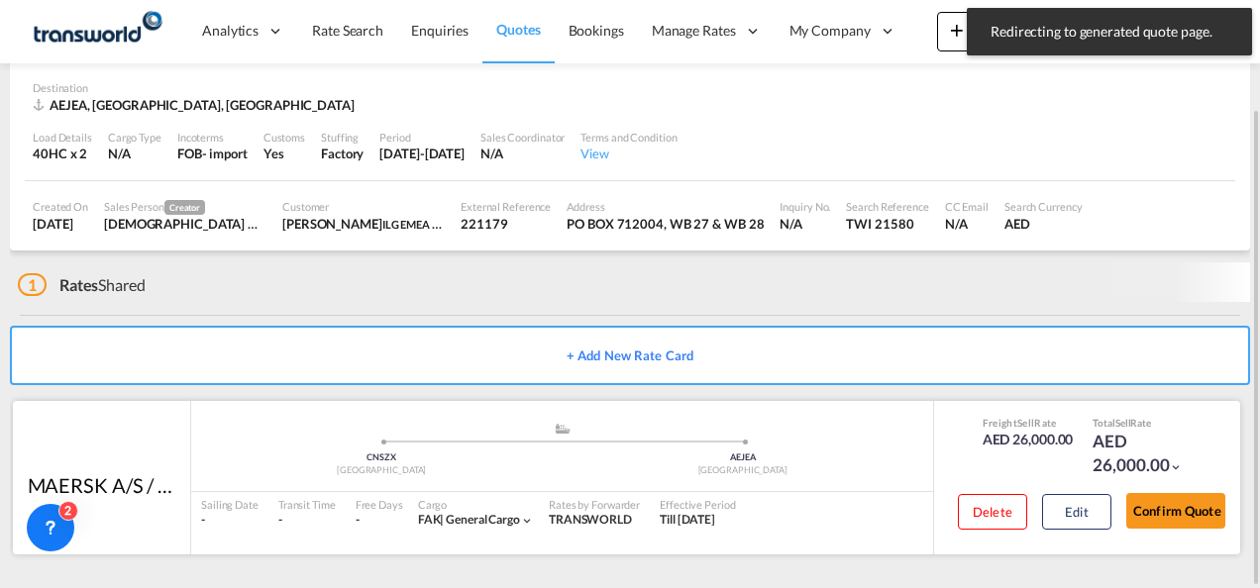
scroll to position [121, 0]
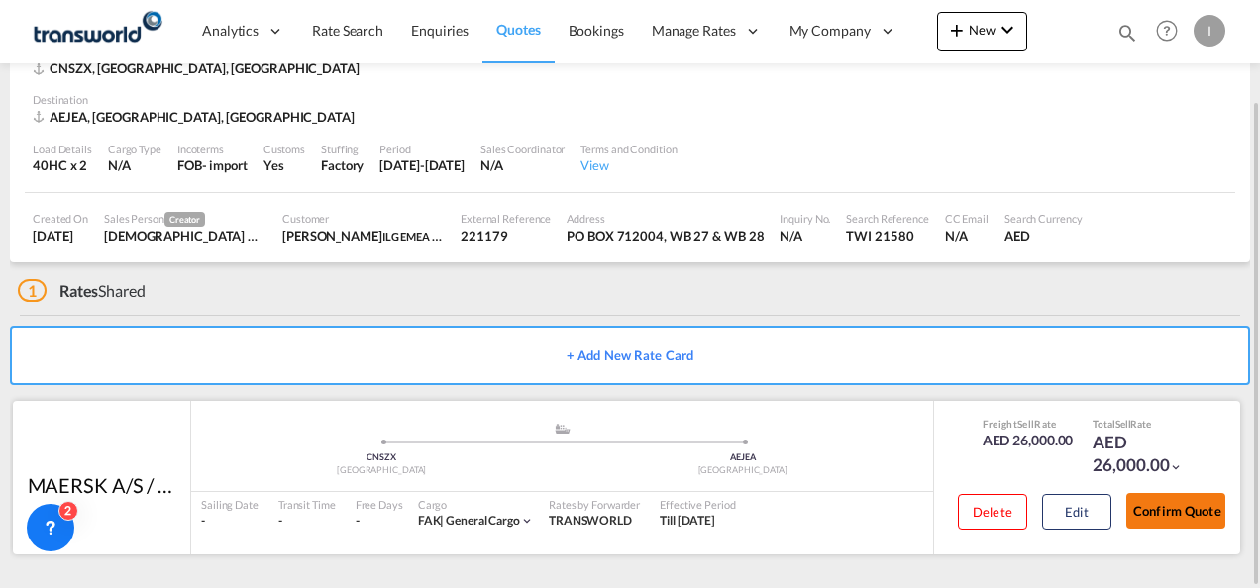
click at [1145, 513] on button "Confirm Quote" at bounding box center [1175, 511] width 99 height 36
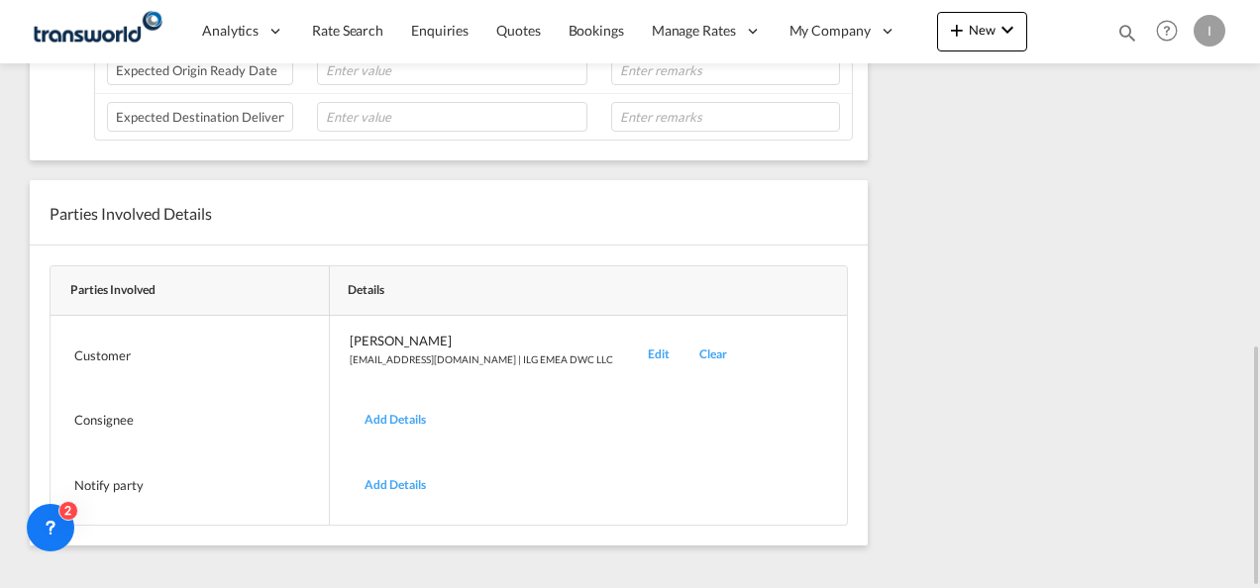
scroll to position [347, 0]
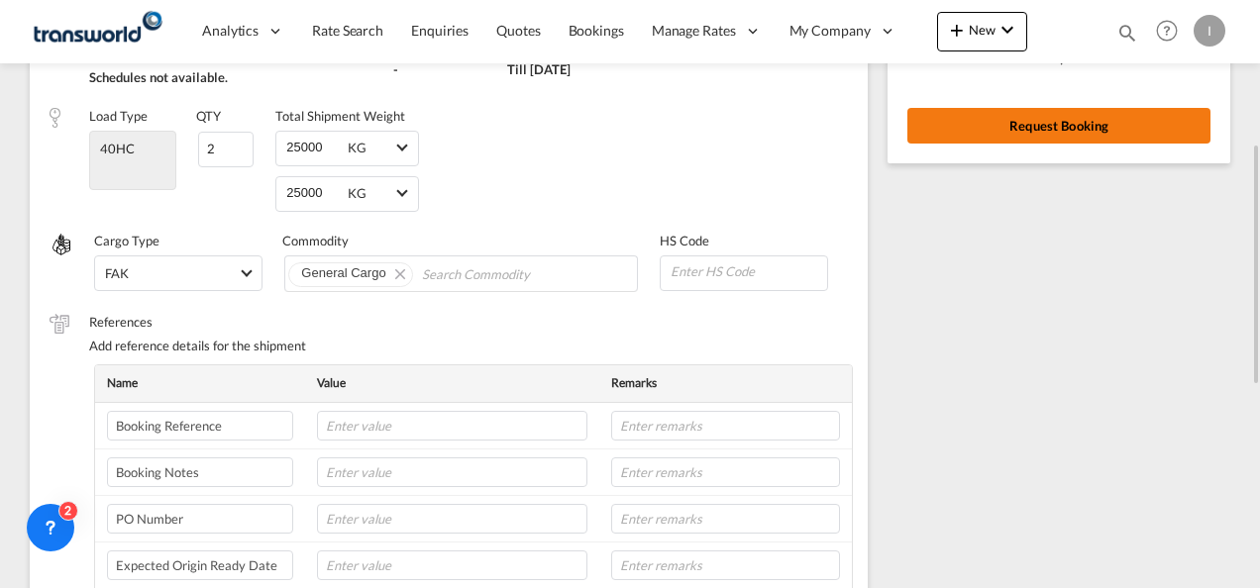
click at [1078, 141] on button "Request Booking" at bounding box center [1058, 126] width 303 height 36
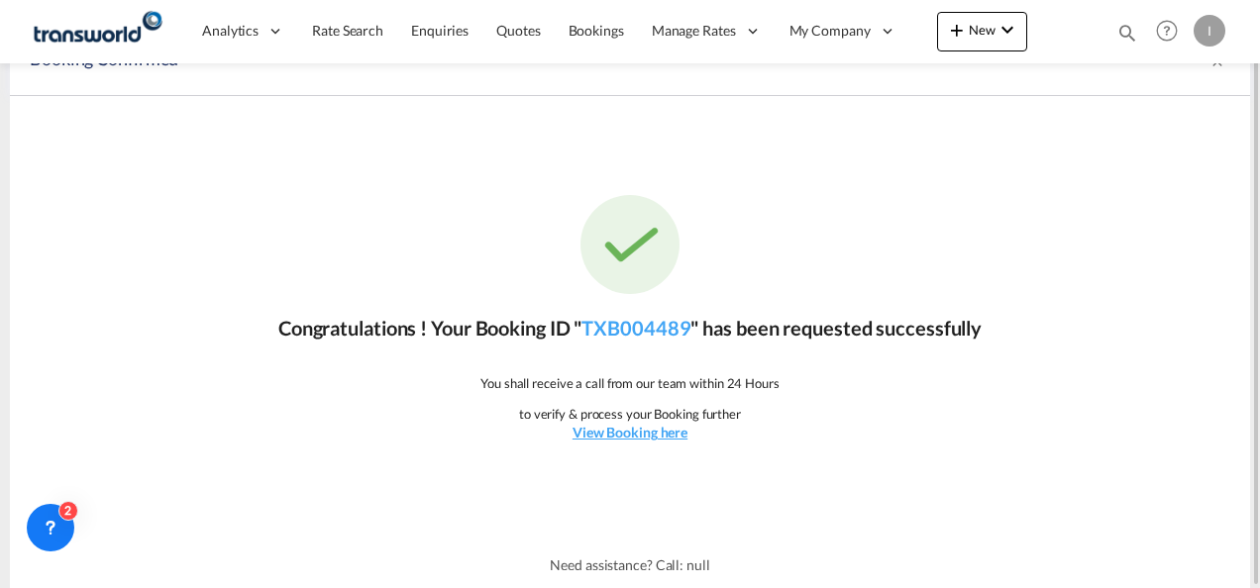
scroll to position [0, 0]
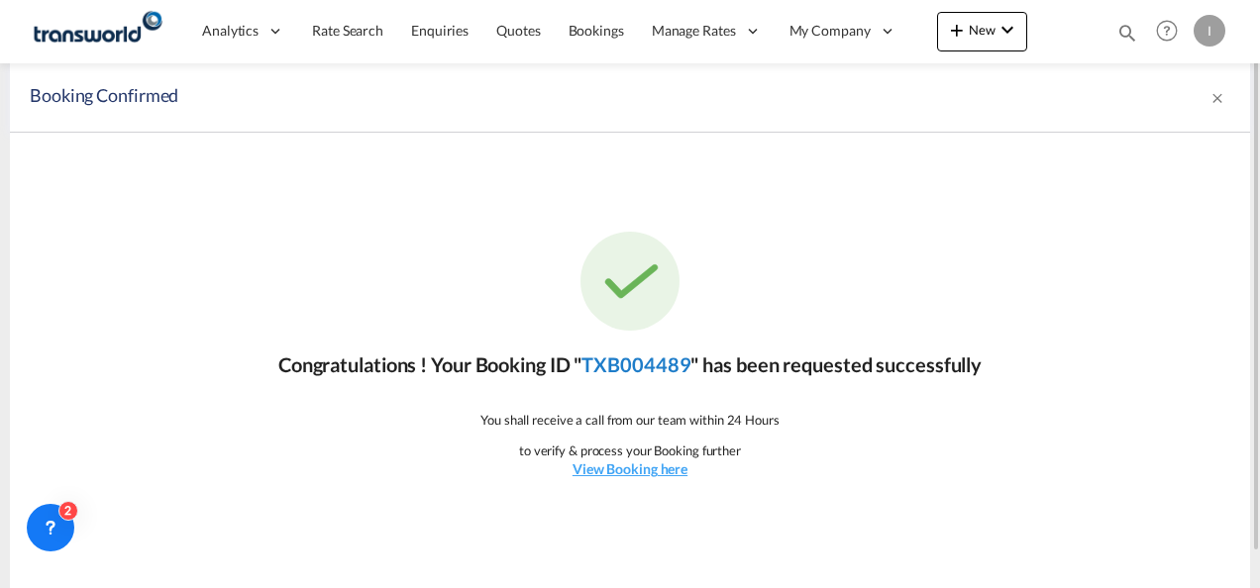
click at [643, 370] on link "TXB004489" at bounding box center [635, 365] width 109 height 24
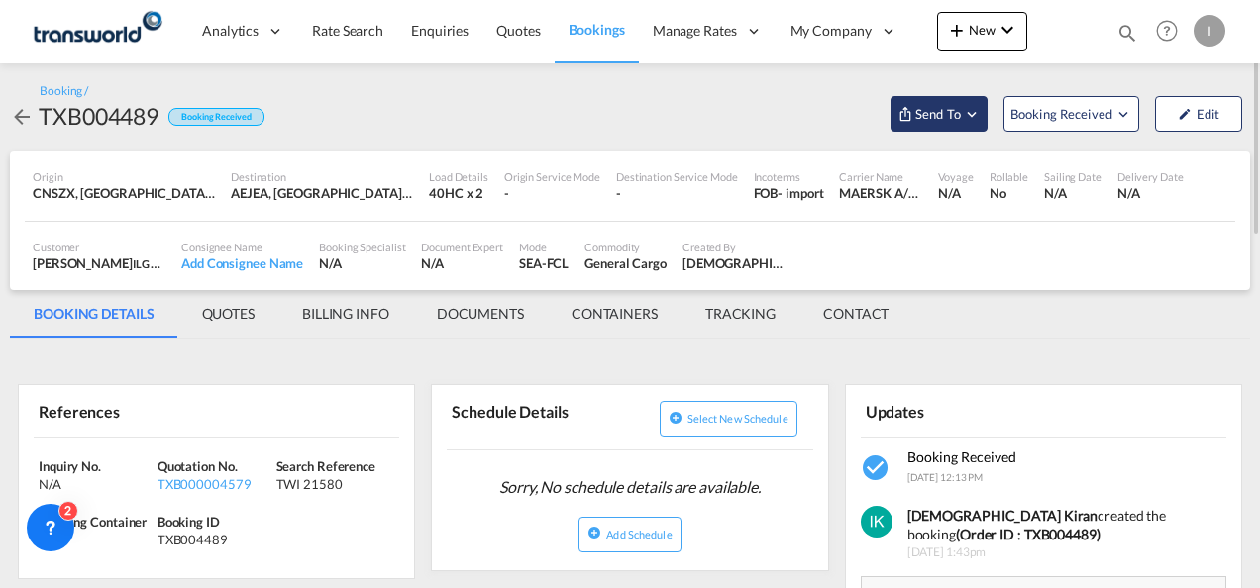
click at [935, 111] on span "Send To" at bounding box center [938, 114] width 50 height 20
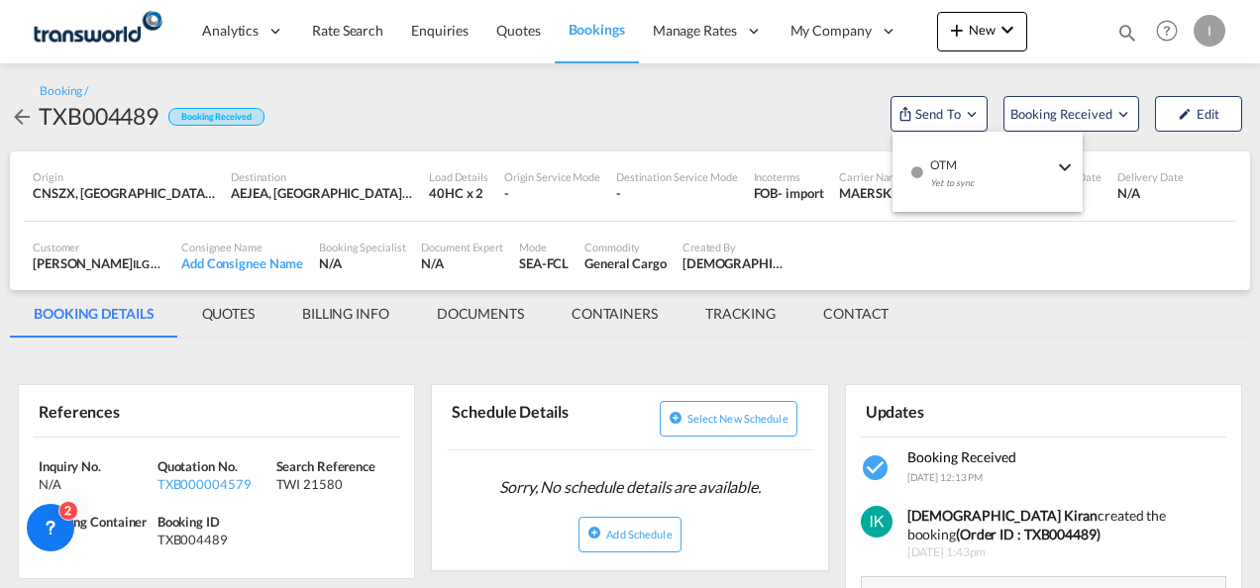
click at [933, 174] on div "Yet to sync" at bounding box center [991, 188] width 123 height 42
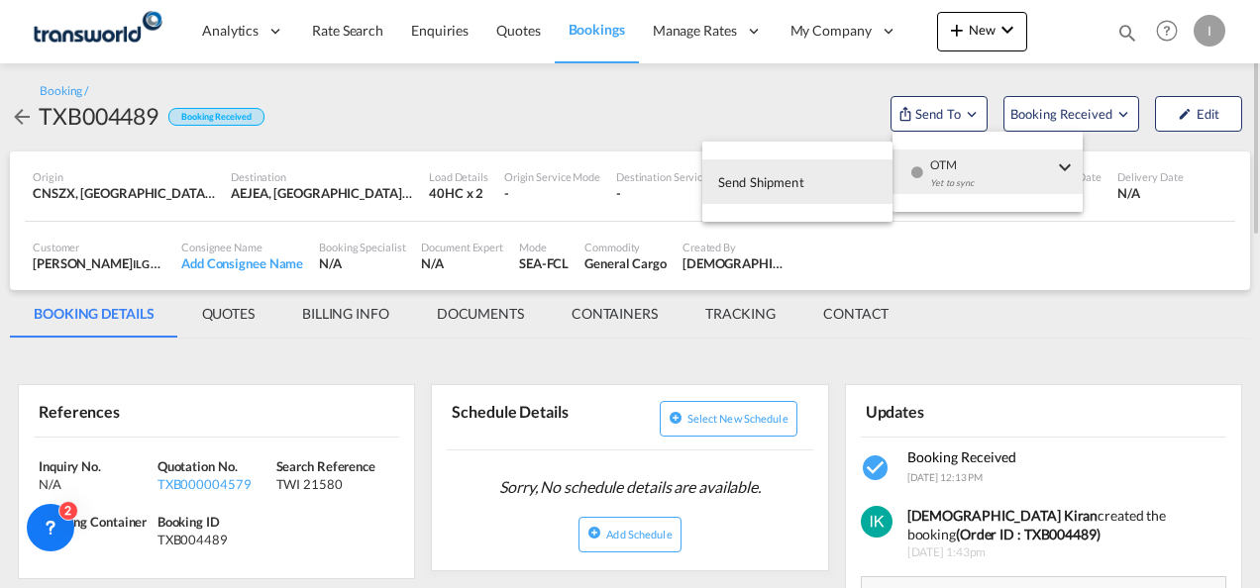
click at [784, 193] on span "Send Shipment" at bounding box center [761, 182] width 86 height 32
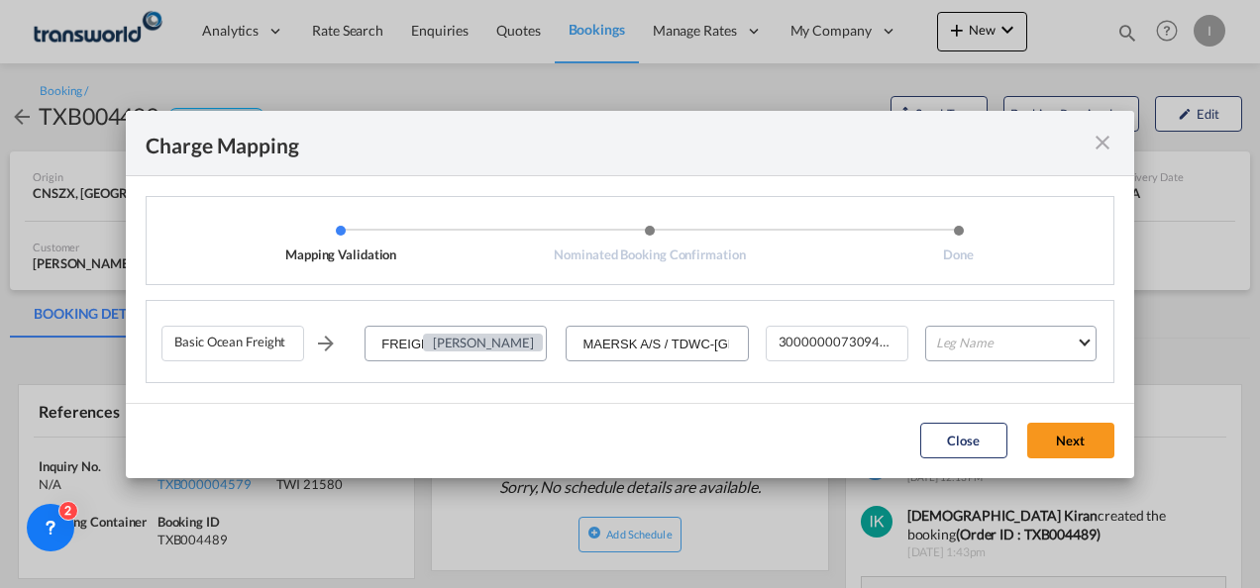
click at [921, 339] on div "Basic Ocean Freight FREIGHT CHARGES [PERSON_NAME] MAERSK A/S / TDWC-DUBAI 30000…" at bounding box center [637, 351] width 952 height 61
click at [947, 348] on md-select "Leg Name HANDLING ORIGIN VESSEL HANDLING DESTINATION OTHERS TL PICK UP CUSTOMS …" at bounding box center [1010, 344] width 171 height 36
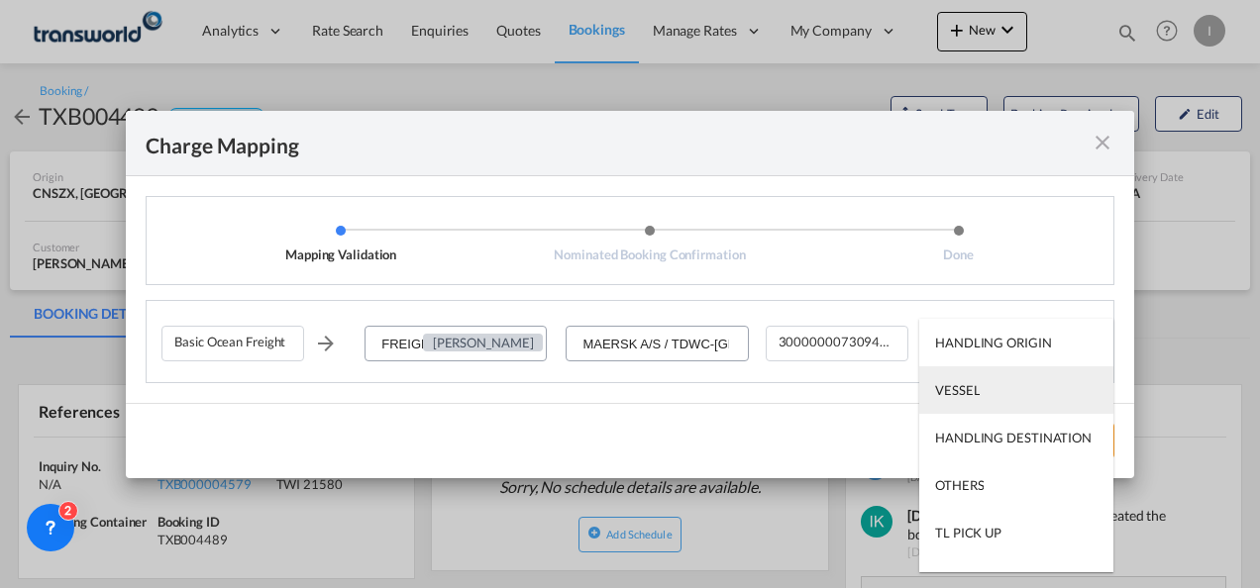
click at [967, 398] on div "VESSEL" at bounding box center [957, 390] width 45 height 18
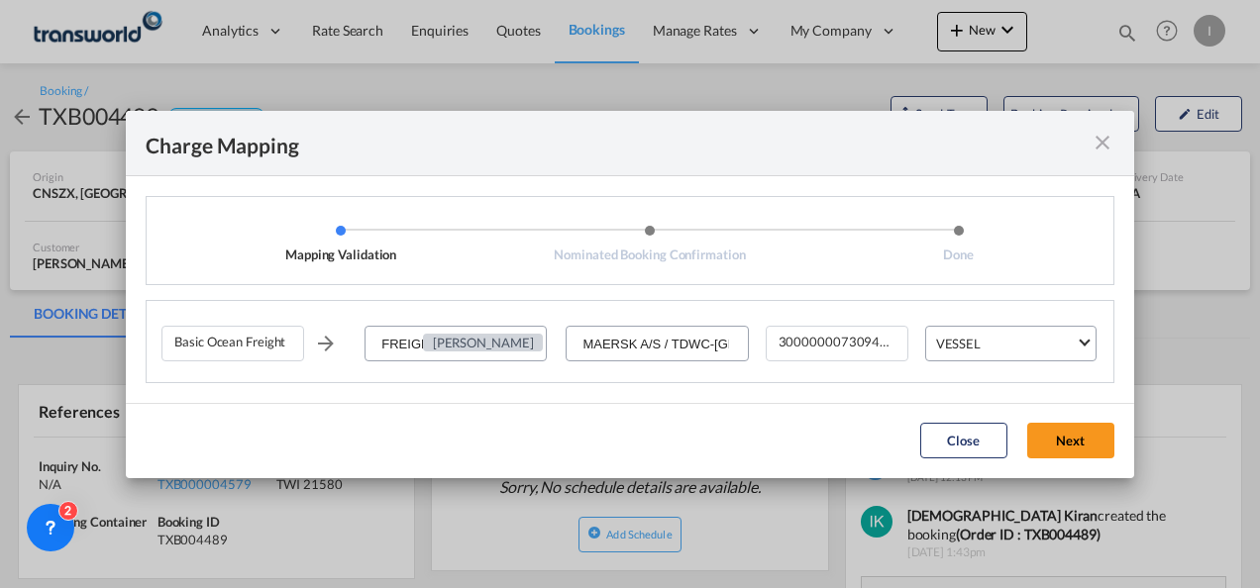
click at [1060, 446] on button "Next" at bounding box center [1070, 441] width 87 height 36
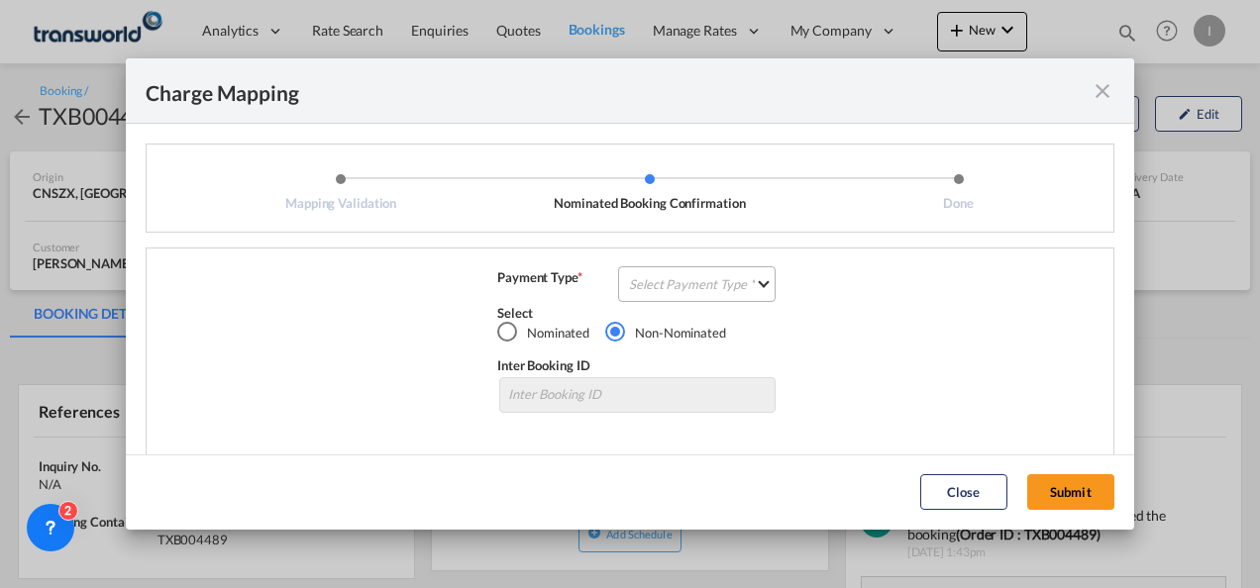
click at [658, 281] on md-select "Select Payment Type COLLECT PREPAID" at bounding box center [696, 284] width 157 height 36
click at [658, 280] on div "COLLECT" at bounding box center [651, 284] width 56 height 18
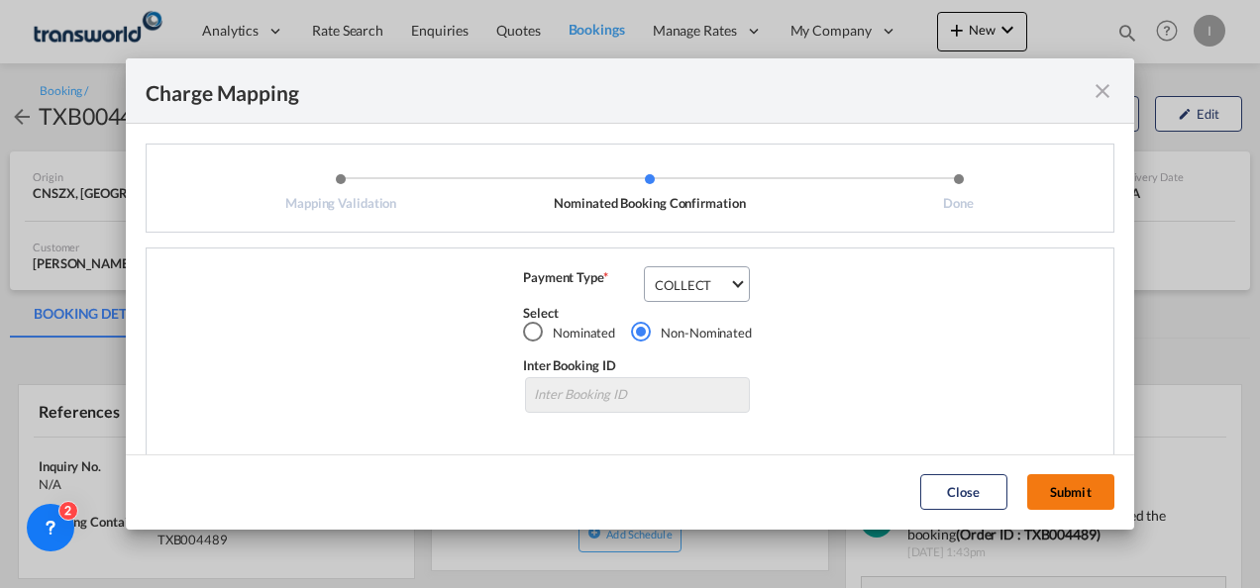
click at [1042, 496] on button "Submit" at bounding box center [1070, 492] width 87 height 36
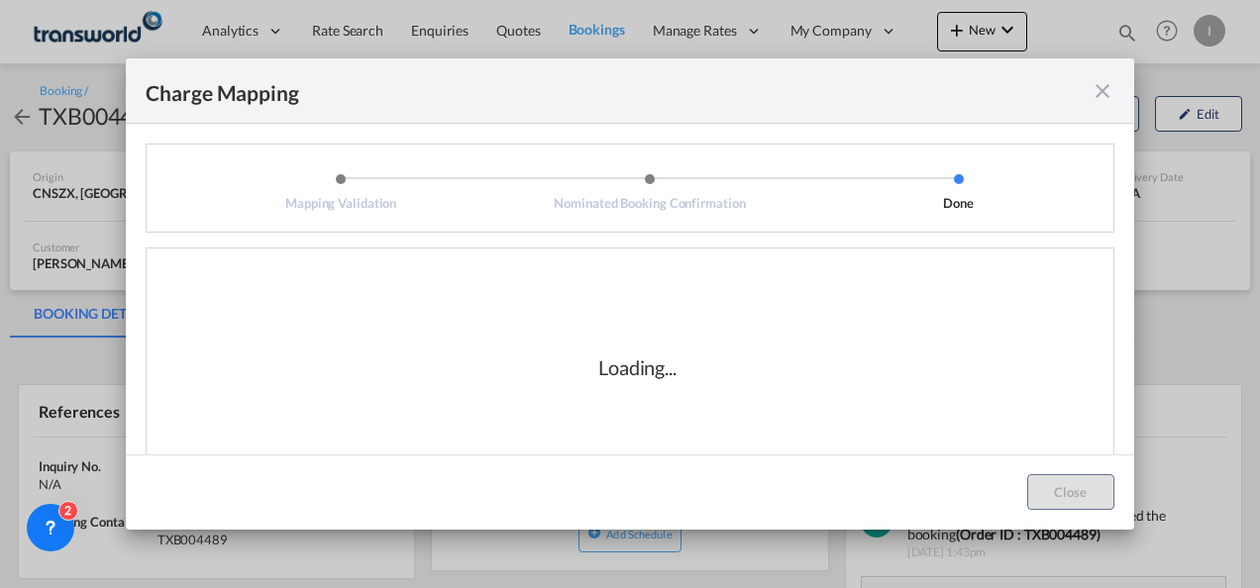
scroll to position [33, 0]
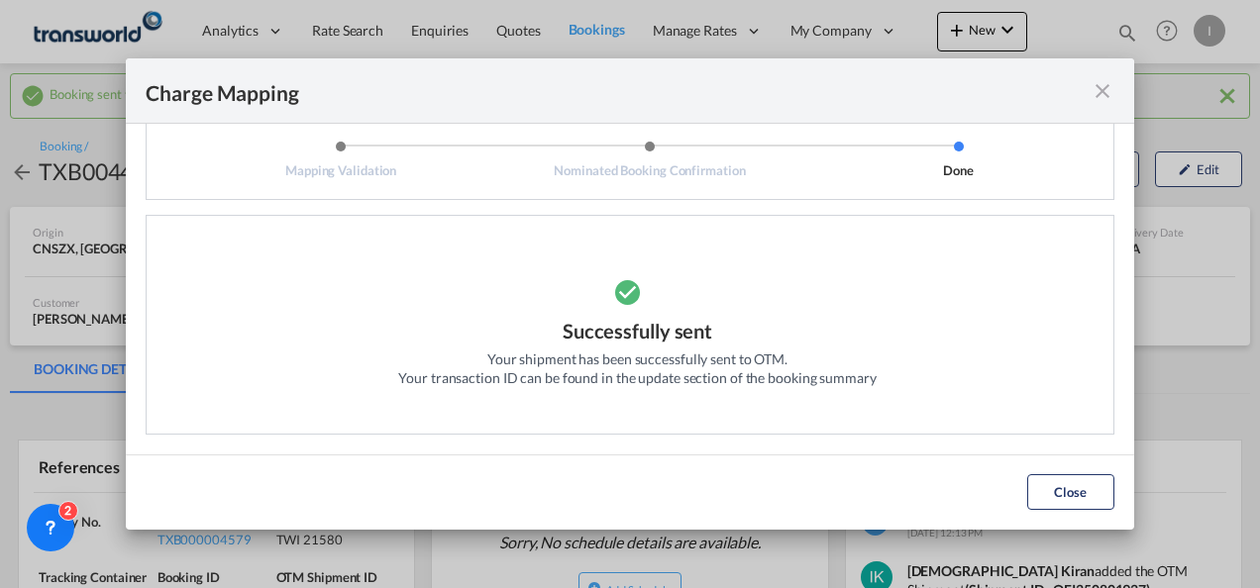
drag, startPoint x: 1094, startPoint y: 503, endPoint x: 1042, endPoint y: 500, distance: 52.6
click at [1094, 501] on button "Close" at bounding box center [1070, 492] width 87 height 36
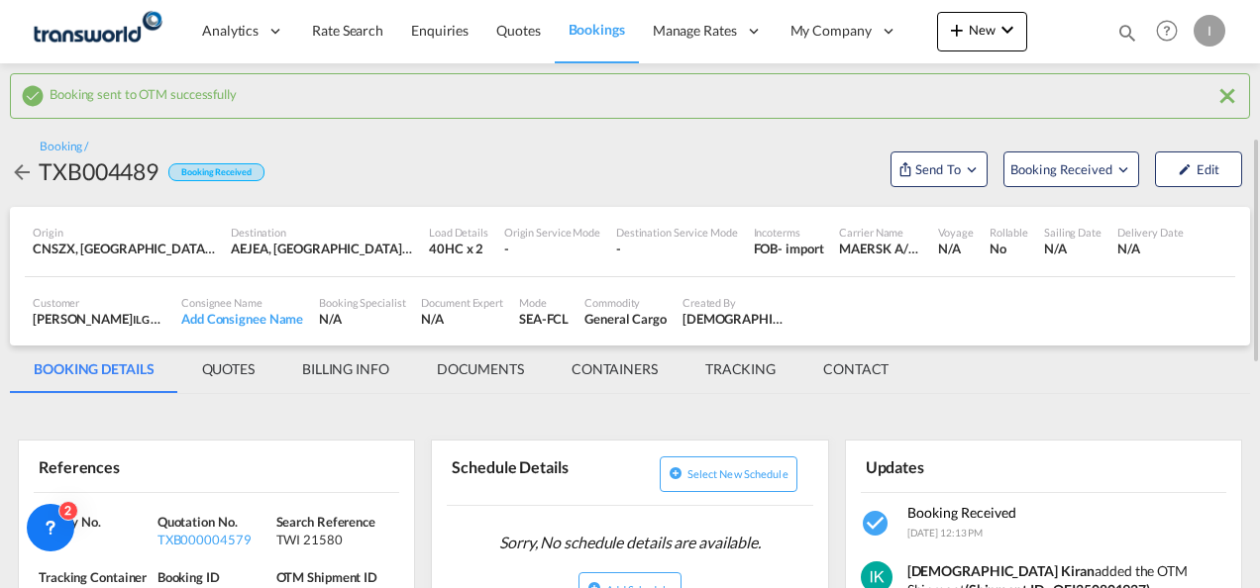
scroll to position [99, 0]
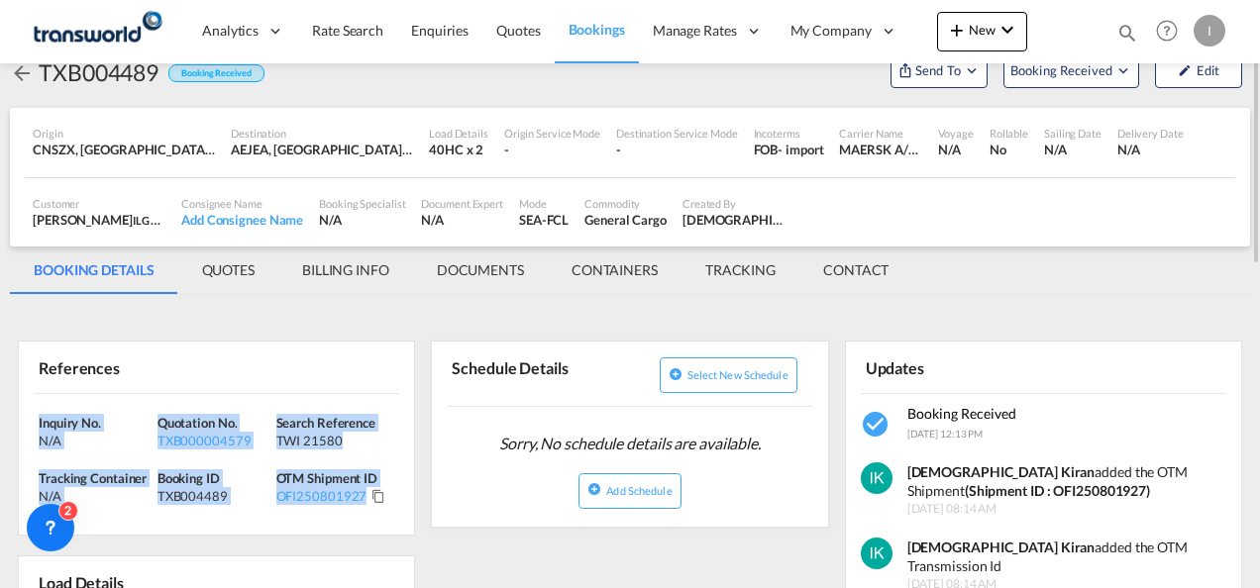
drag, startPoint x: 388, startPoint y: 509, endPoint x: 29, endPoint y: 418, distance: 370.9
click at [29, 418] on div "Inquiry No. N/A Quotation No. TXB000004579 Search Reference TWI 21580 Tracking …" at bounding box center [216, 465] width 395 height 142
drag, startPoint x: 29, startPoint y: 418, endPoint x: 57, endPoint y: 436, distance: 33.8
copy div "Inquiry No. N/A Quotation No. TXB000004579 Search Reference TWI 21580 Tracking …"
